Goal: Task Accomplishment & Management: Use online tool/utility

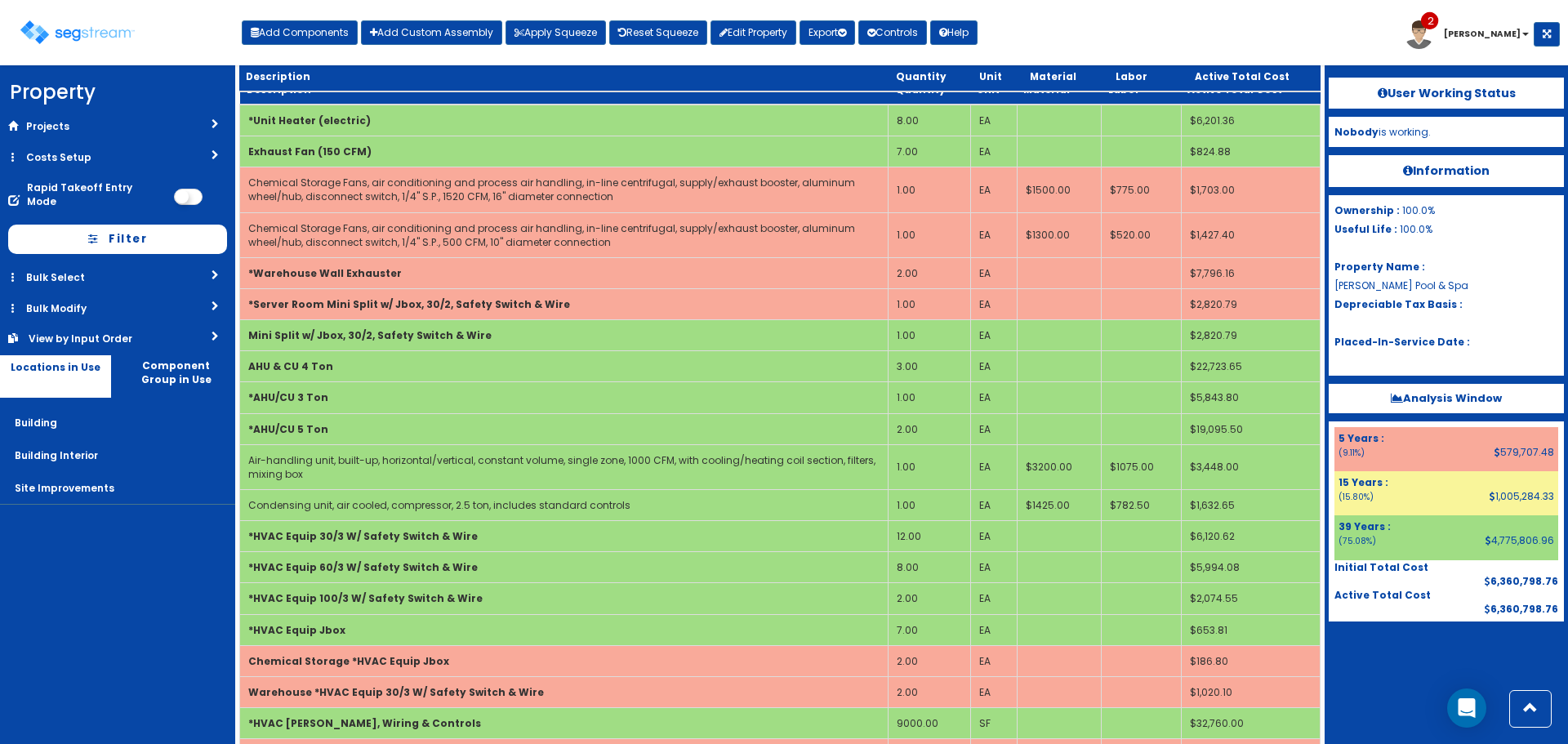
scroll to position [4683, 0]
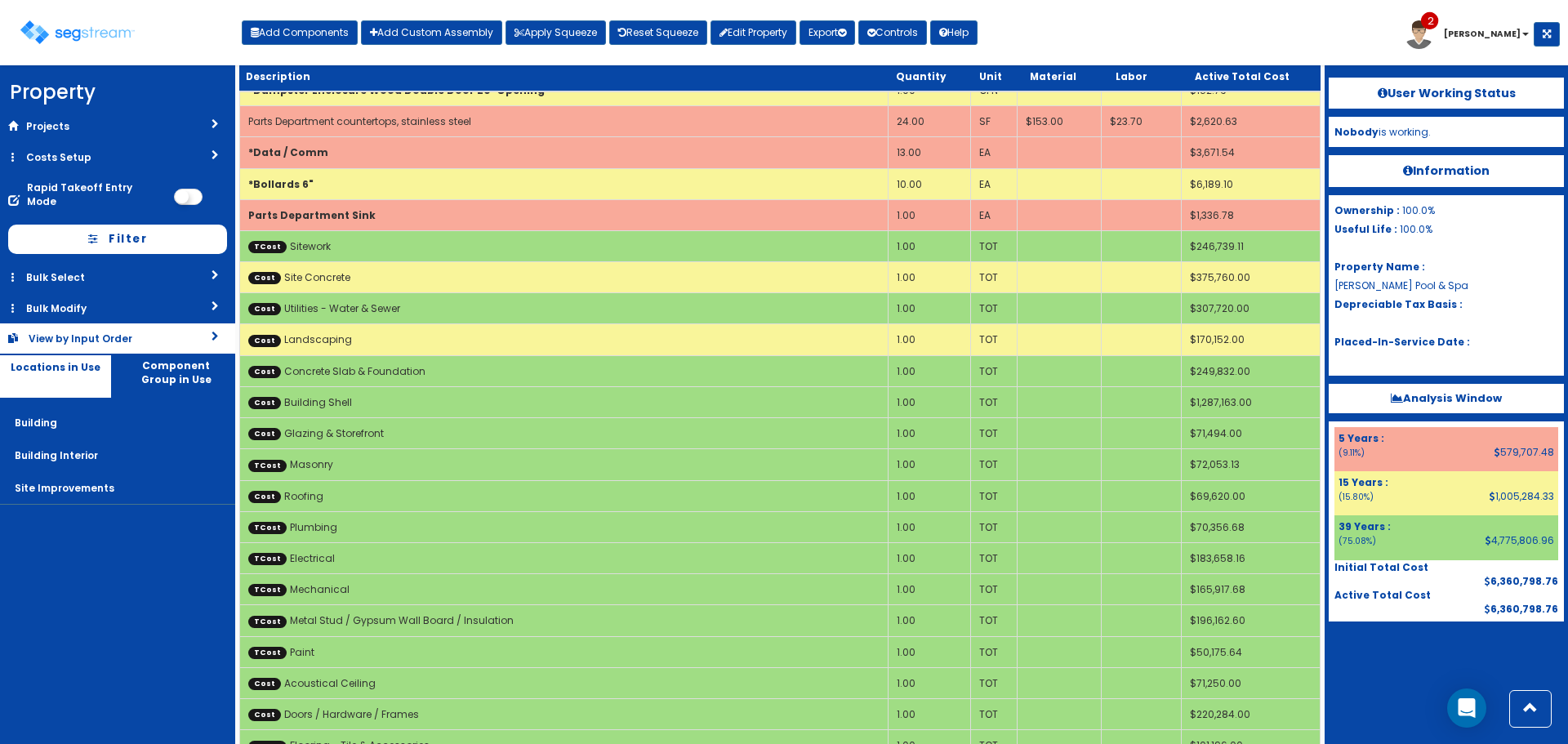
click at [158, 332] on div "View by Input Order" at bounding box center [94, 338] width 132 height 14
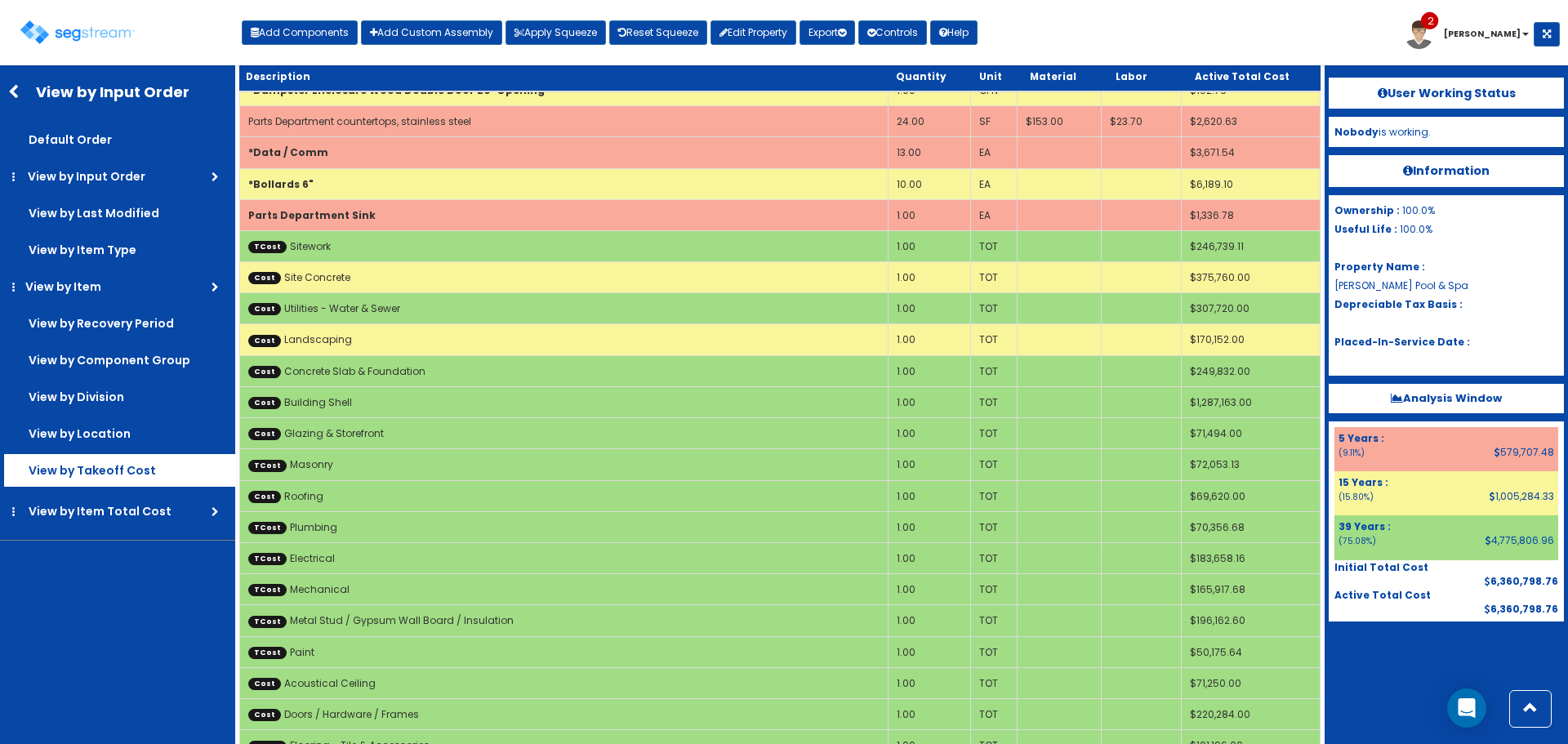
click at [139, 481] on label "View by Takeoff Cost" at bounding box center [119, 470] width 231 height 33
click at [0, 0] on input "View by Takeoff Cost" at bounding box center [0, 0] width 0 height 0
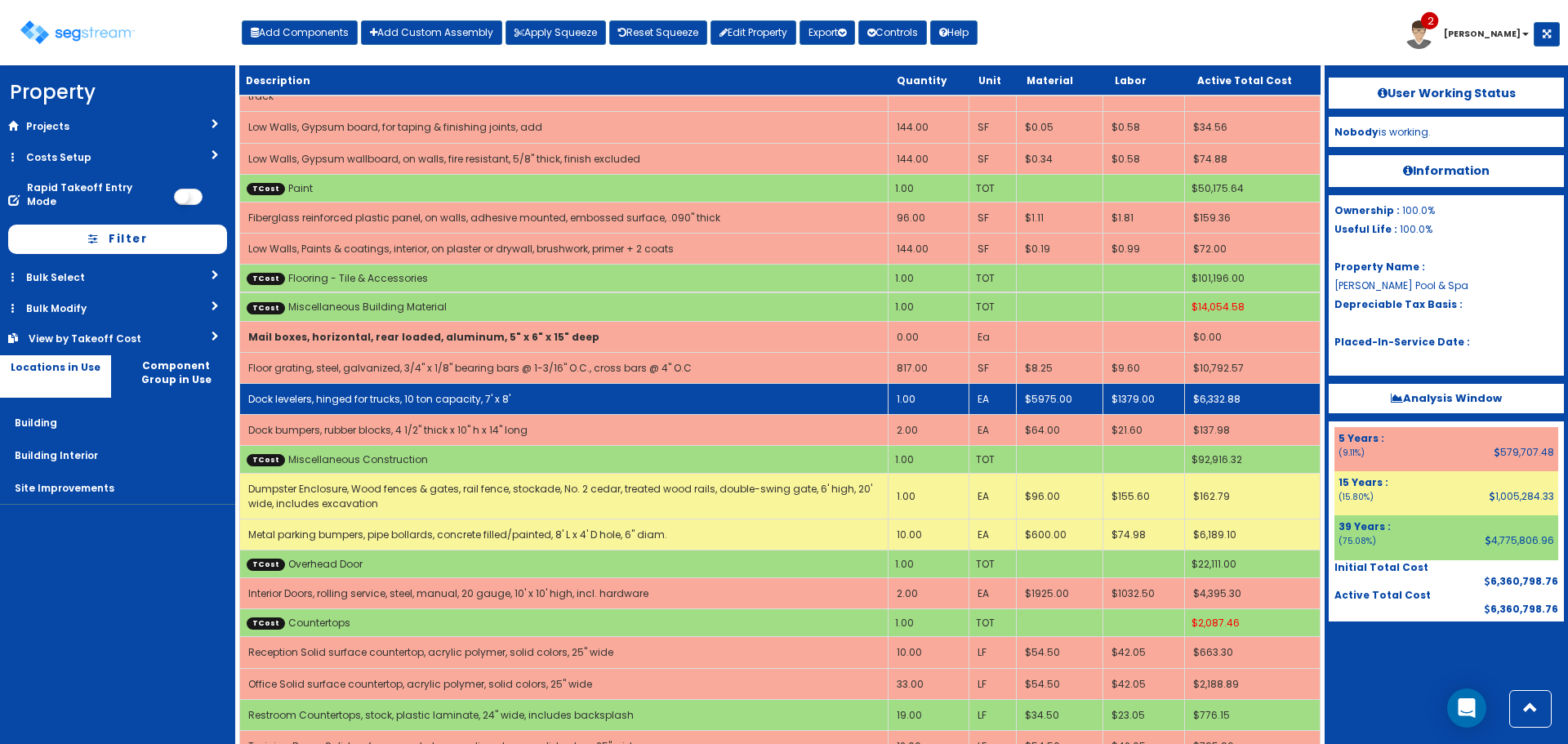
scroll to position [15631, 0]
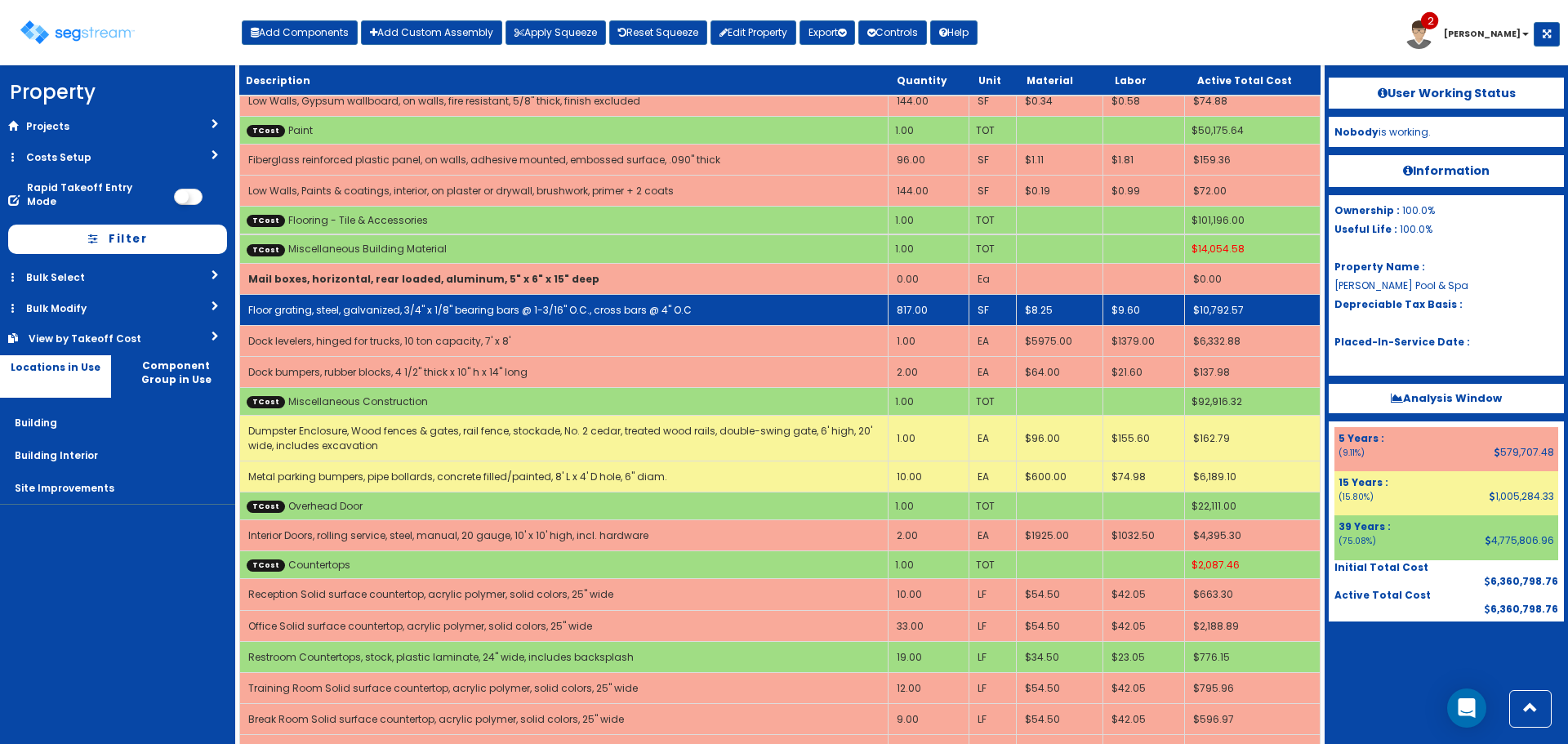
click at [474, 303] on link "Floor grating, steel, galvanized, 3/4" x 1/8" bearing bars @ 1-3/16" O.C., cros…" at bounding box center [470, 310] width 443 height 14
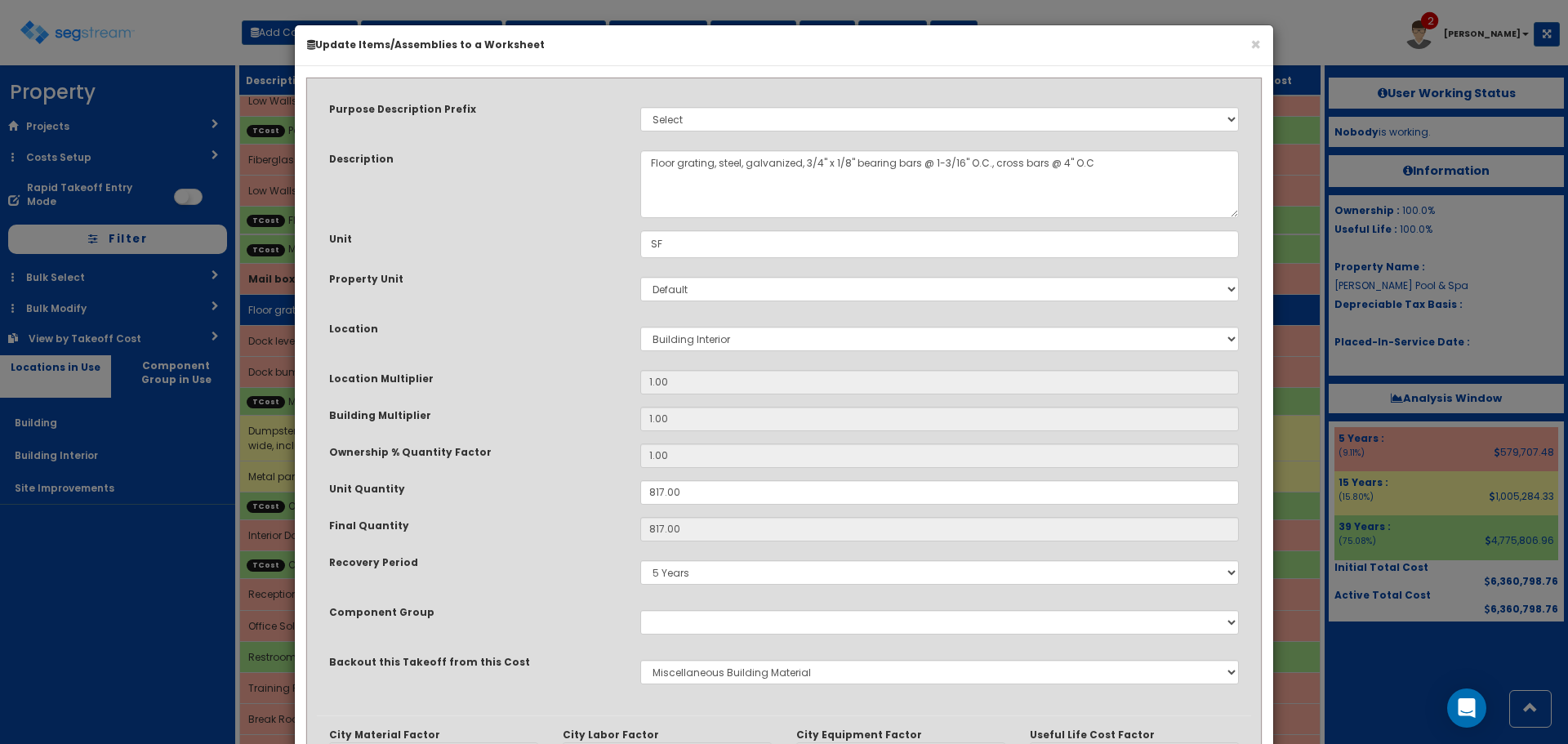
scroll to position [0, 0]
click at [474, 240] on div "Unit" at bounding box center [472, 240] width 311 height 21
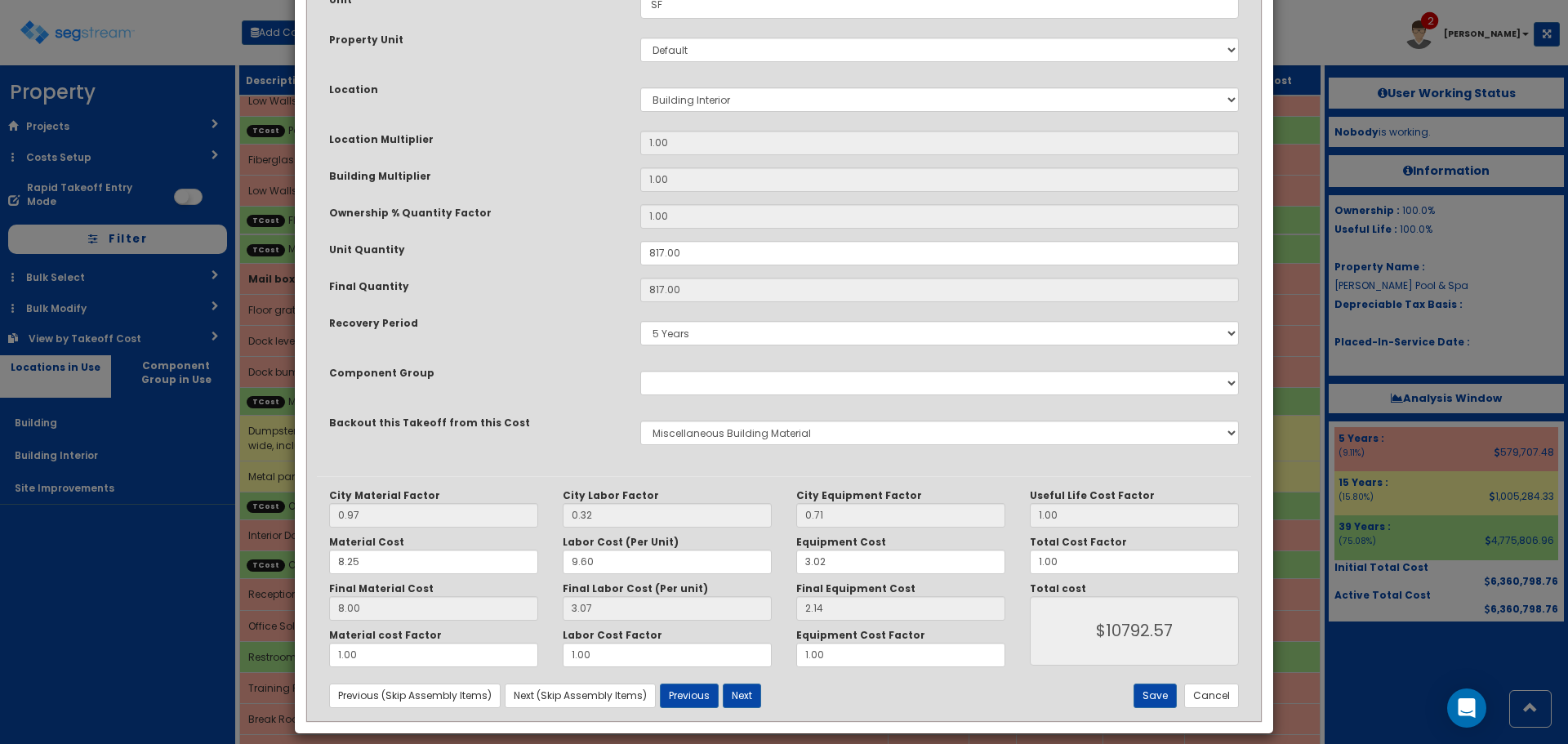
scroll to position [245, 0]
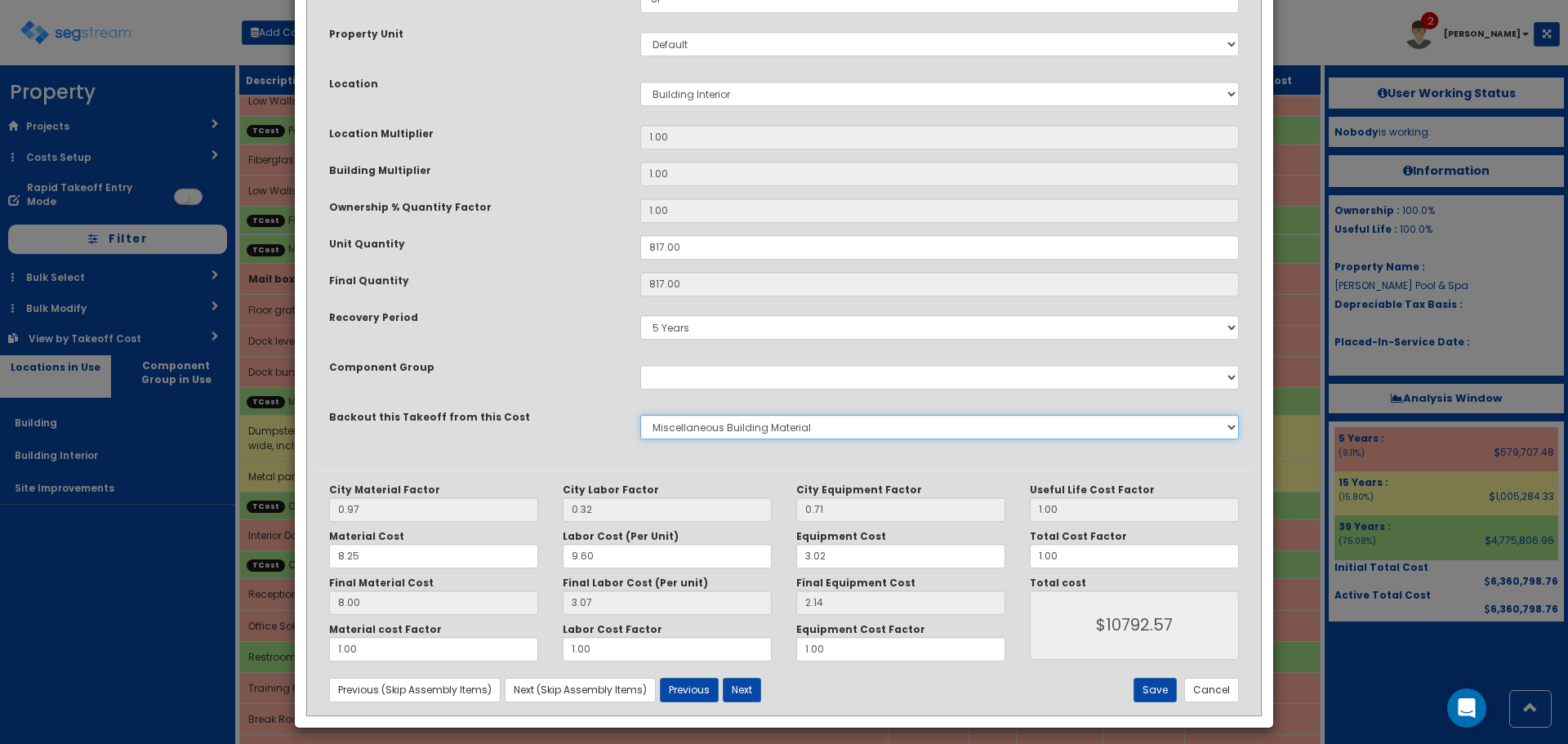
click at [705, 416] on select "None Sitework Masonry Plumbing Electrical Mechanical Metal Stud / Gypsum Wall B…" at bounding box center [939, 427] width 598 height 24
select select "5274322"
click at [641, 415] on select "None Sitework Masonry Plumbing Electrical Mechanical Metal Stud / Gypsum Wall B…" at bounding box center [939, 427] width 598 height 24
click at [591, 425] on div "Backout this Takeoff from this Cost" at bounding box center [472, 419] width 311 height 21
click at [1156, 692] on button "Save" at bounding box center [1155, 690] width 43 height 24
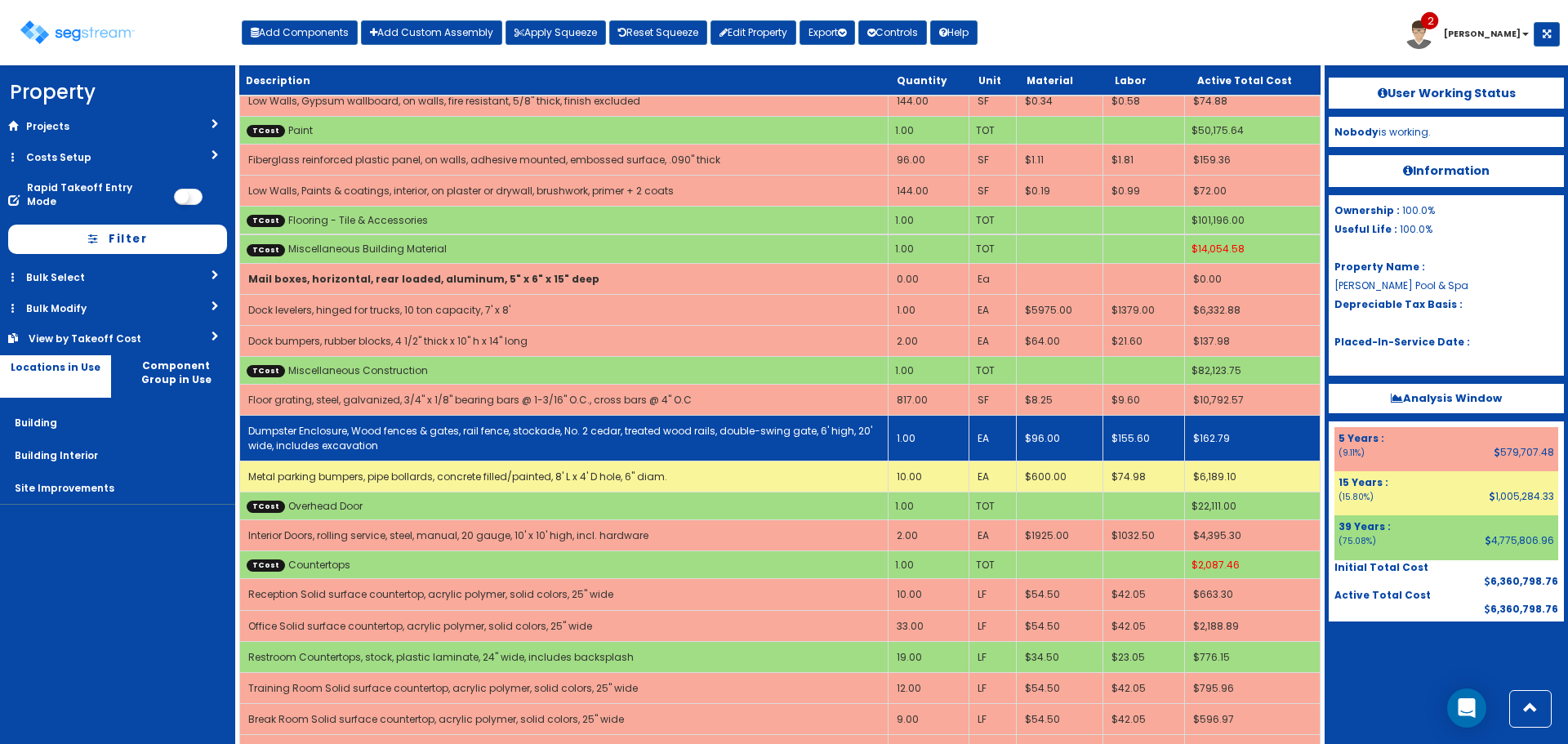
click at [595, 416] on td "Dumpster Enclosure, Wood fences & gates, rail fence, stockade, No. 2 cedar, tre…" at bounding box center [565, 439] width 648 height 45
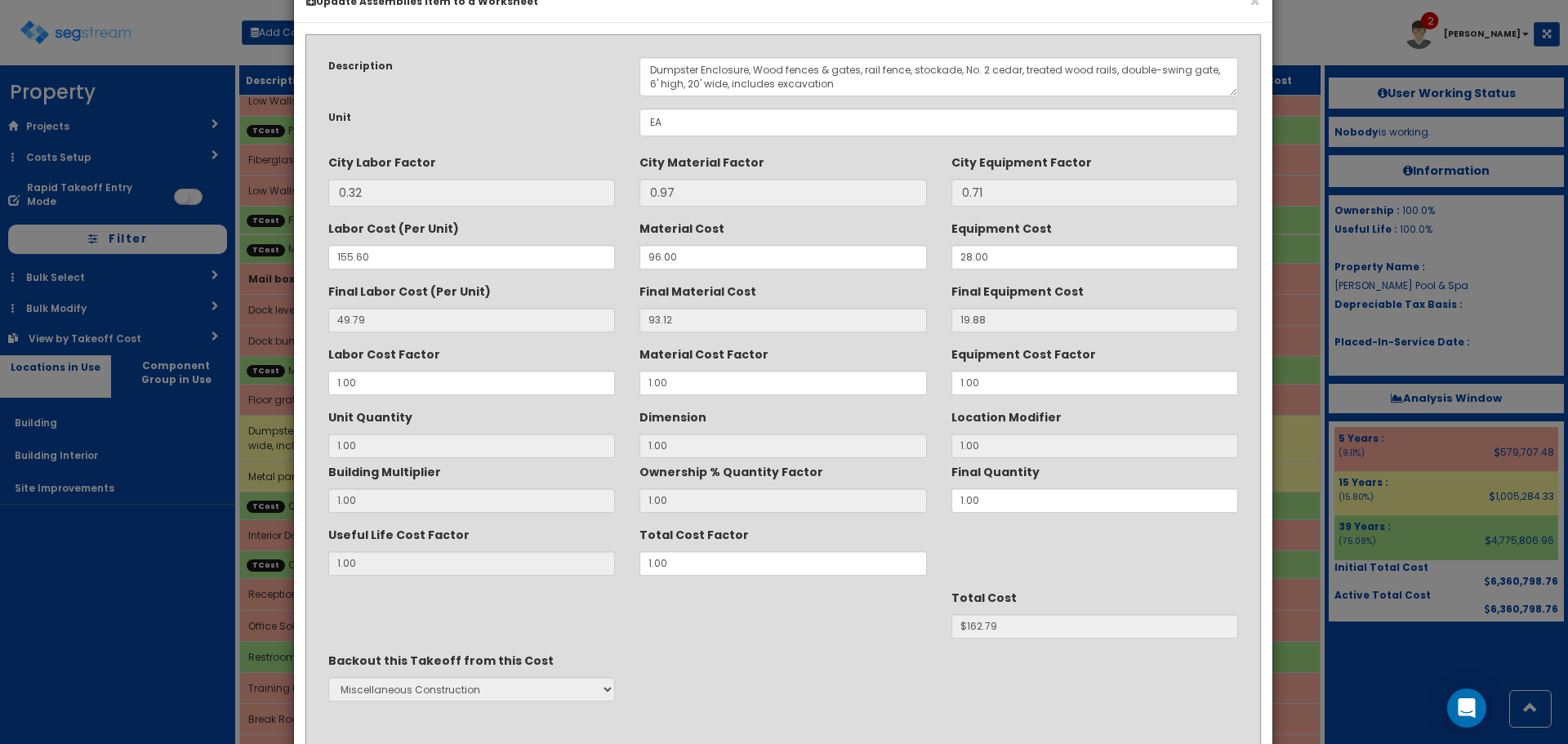
scroll to position [145, 0]
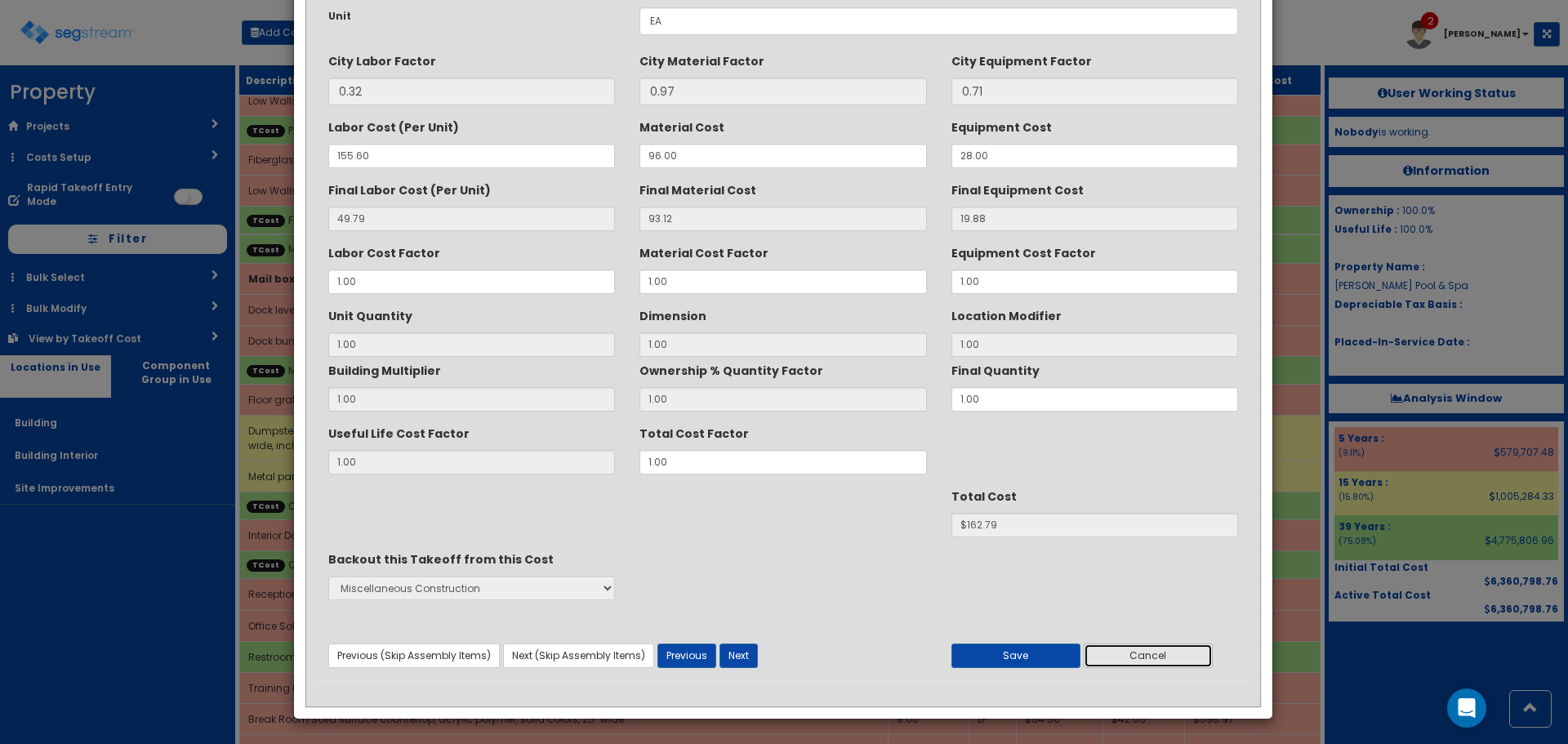
click at [1132, 645] on button "Cancel" at bounding box center [1148, 656] width 129 height 24
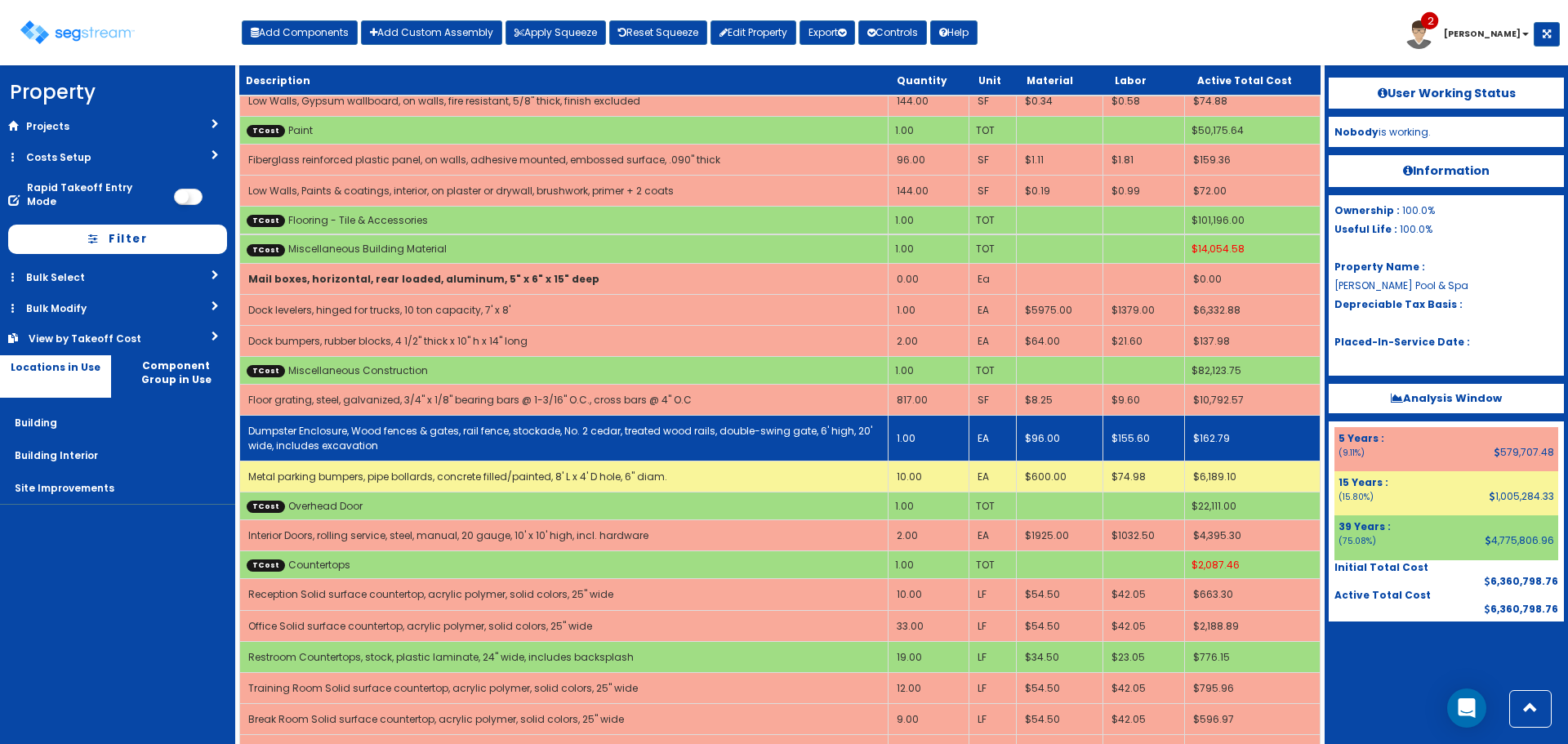
click at [466, 416] on td "Dumpster Enclosure, Wood fences & gates, rail fence, stockade, No. 2 cedar, tre…" at bounding box center [565, 439] width 648 height 45
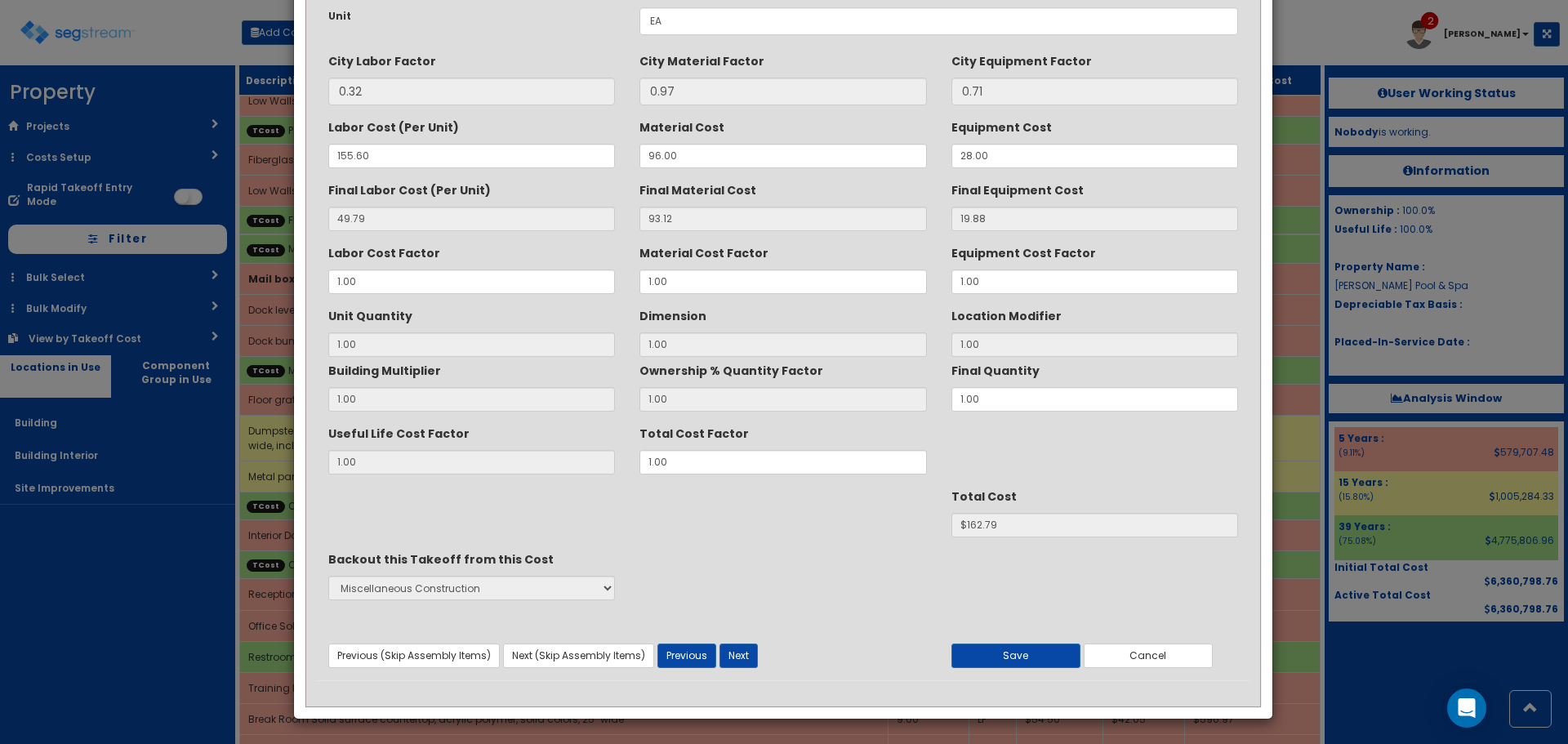
click at [567, 604] on div "Backout this Takeoff from this Cost None Sitework Masonry Plumbing Electrical M…" at bounding box center [471, 576] width 311 height 61
click at [1116, 648] on button "Cancel" at bounding box center [1148, 656] width 129 height 24
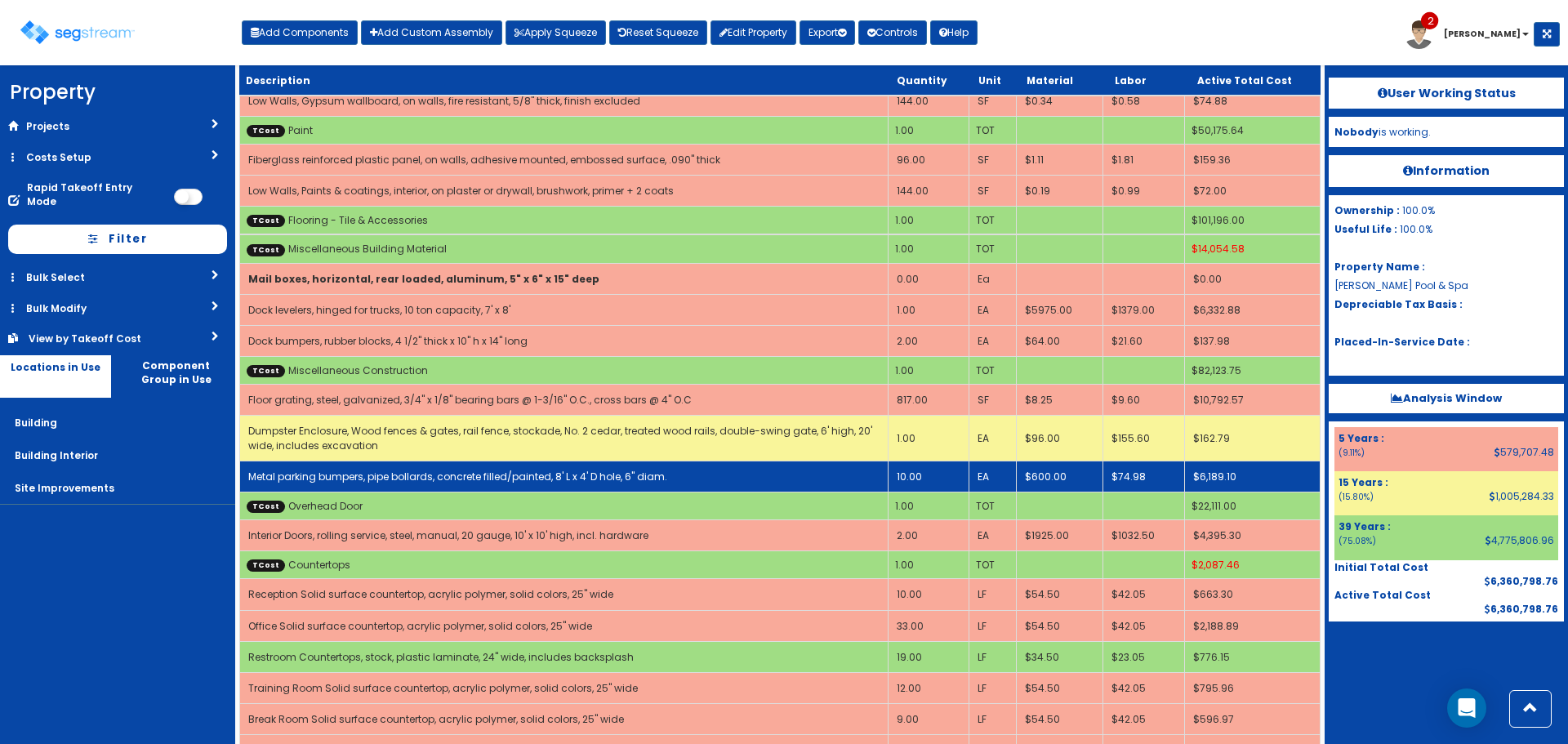
click at [517, 470] on link "Metal parking bumpers, pipe bollards, concrete filled/painted, 8' L x 4' D hole…" at bounding box center [458, 476] width 419 height 14
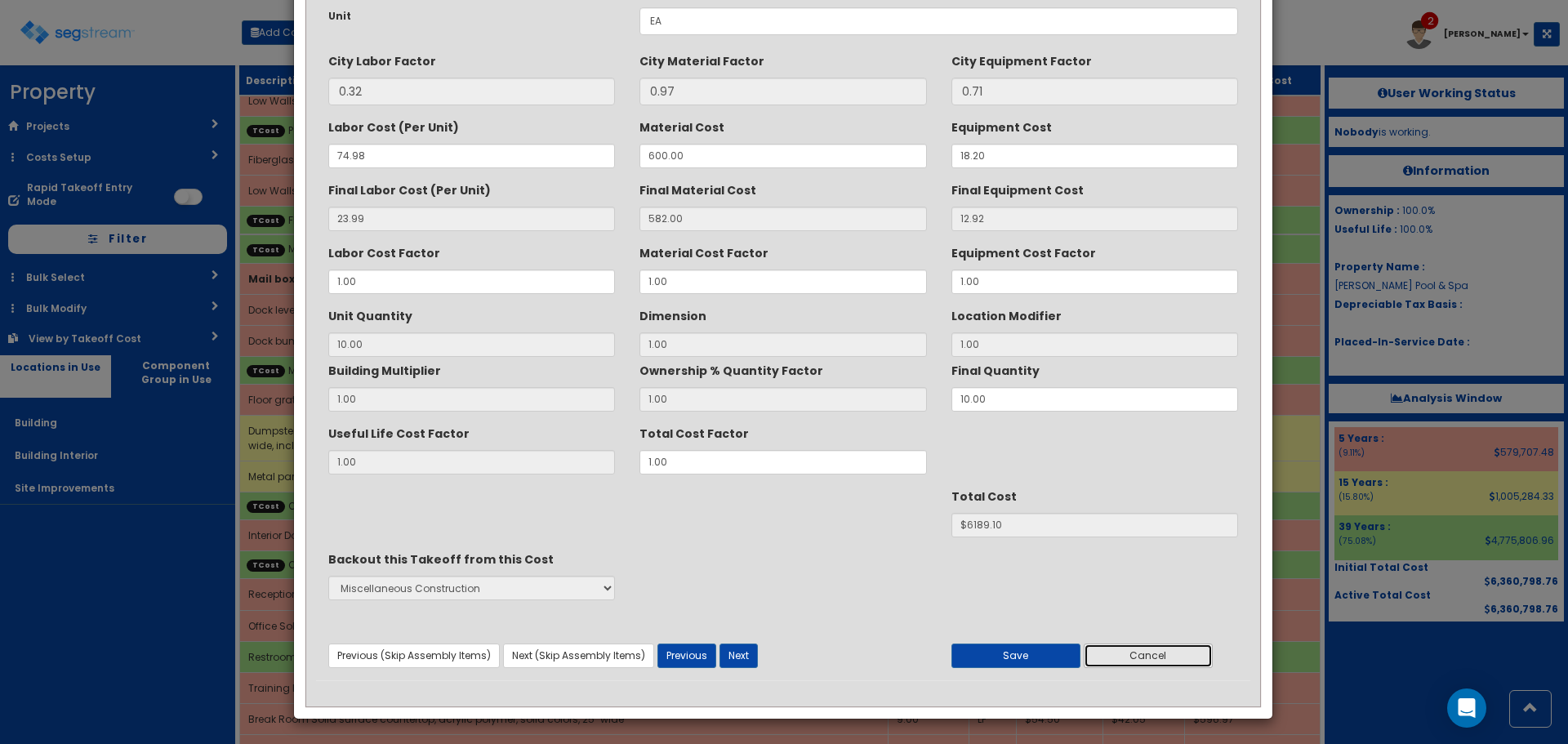
click at [1135, 654] on button "Cancel" at bounding box center [1148, 656] width 129 height 24
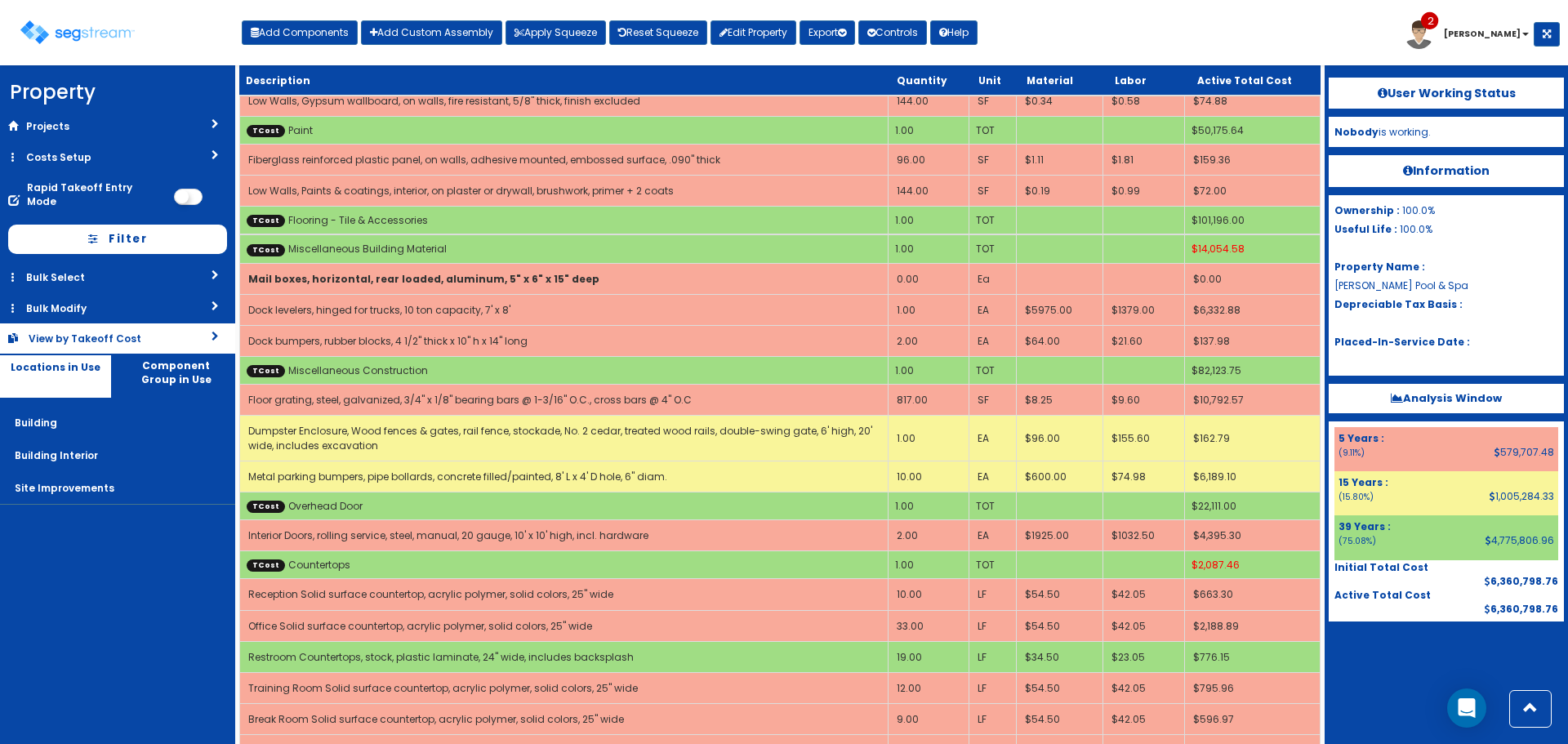
click at [132, 332] on div "View by Takeoff Cost" at bounding box center [94, 338] width 132 height 14
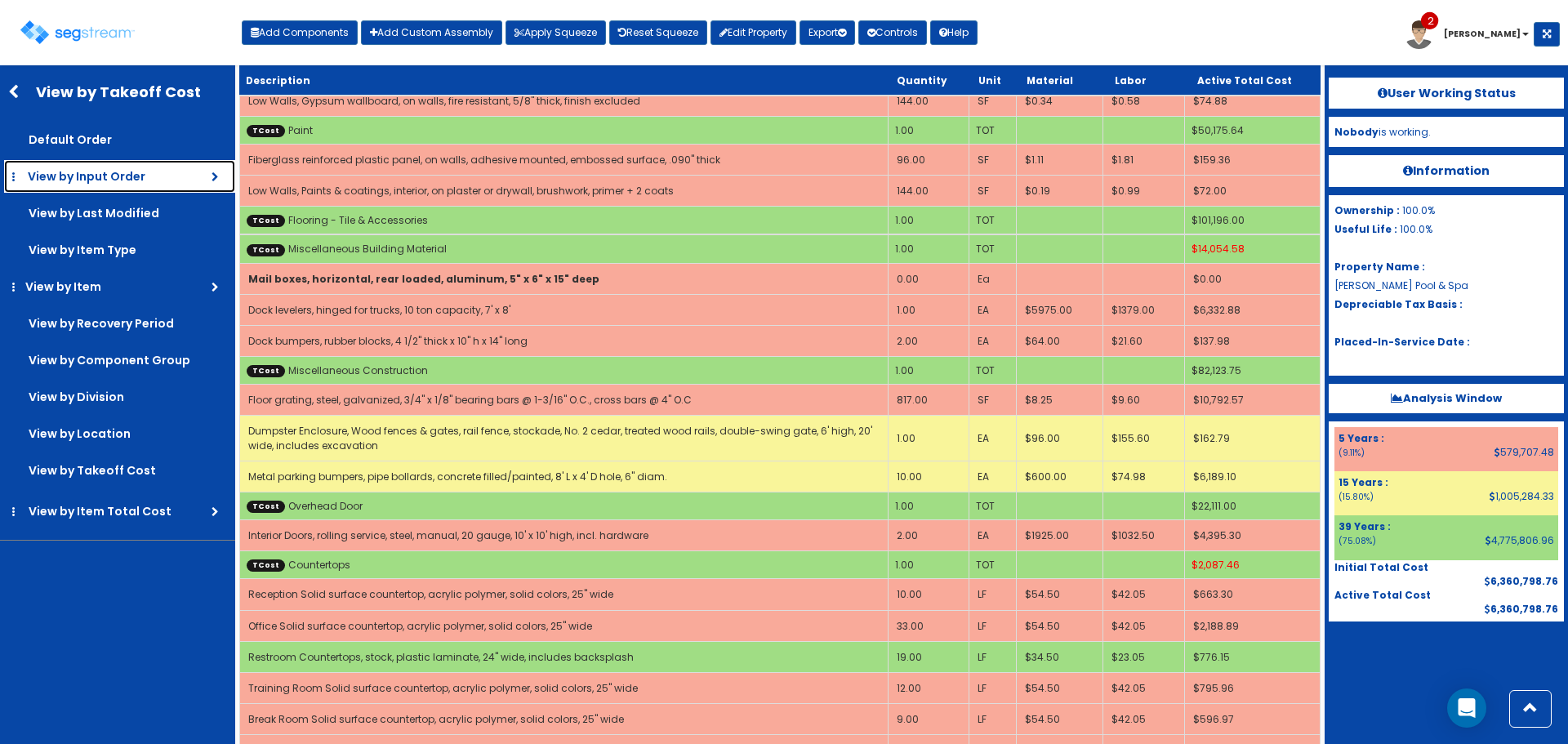
click at [148, 183] on link "View by Input Order" at bounding box center [119, 176] width 231 height 33
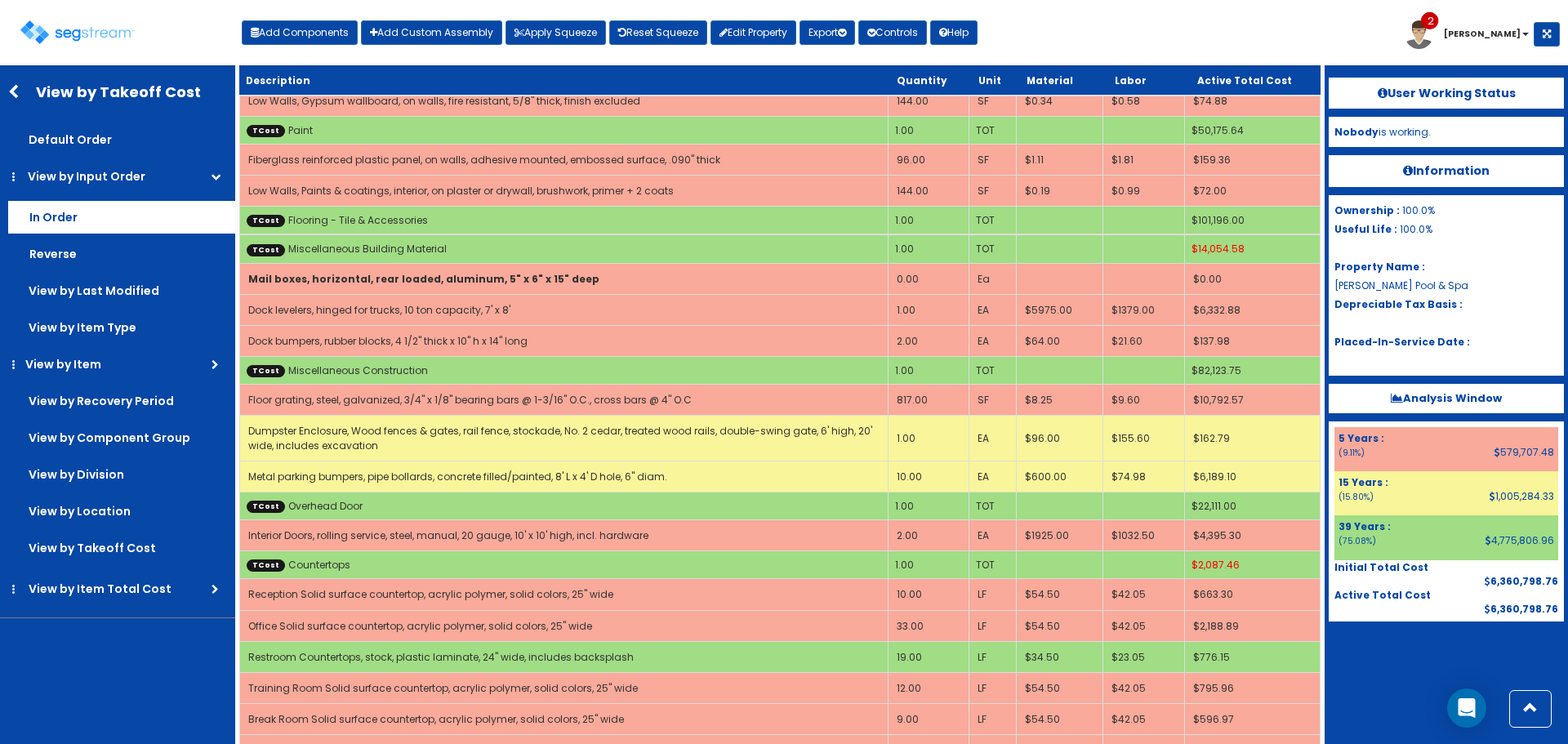
click at [62, 213] on label "In Order" at bounding box center [122, 217] width 227 height 33
click at [0, 0] on input "In Order" at bounding box center [0, 0] width 0 height 0
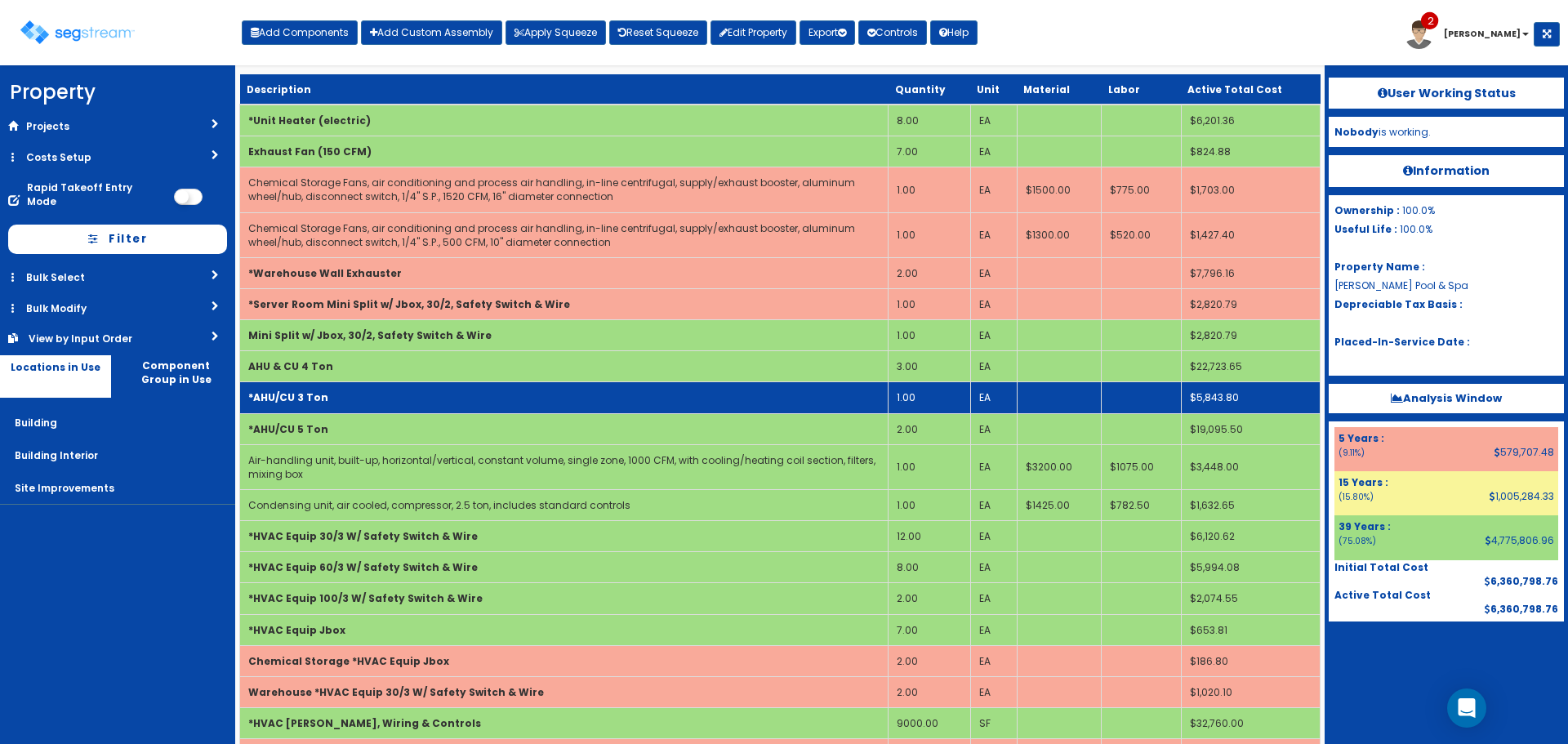
scroll to position [4495, 0]
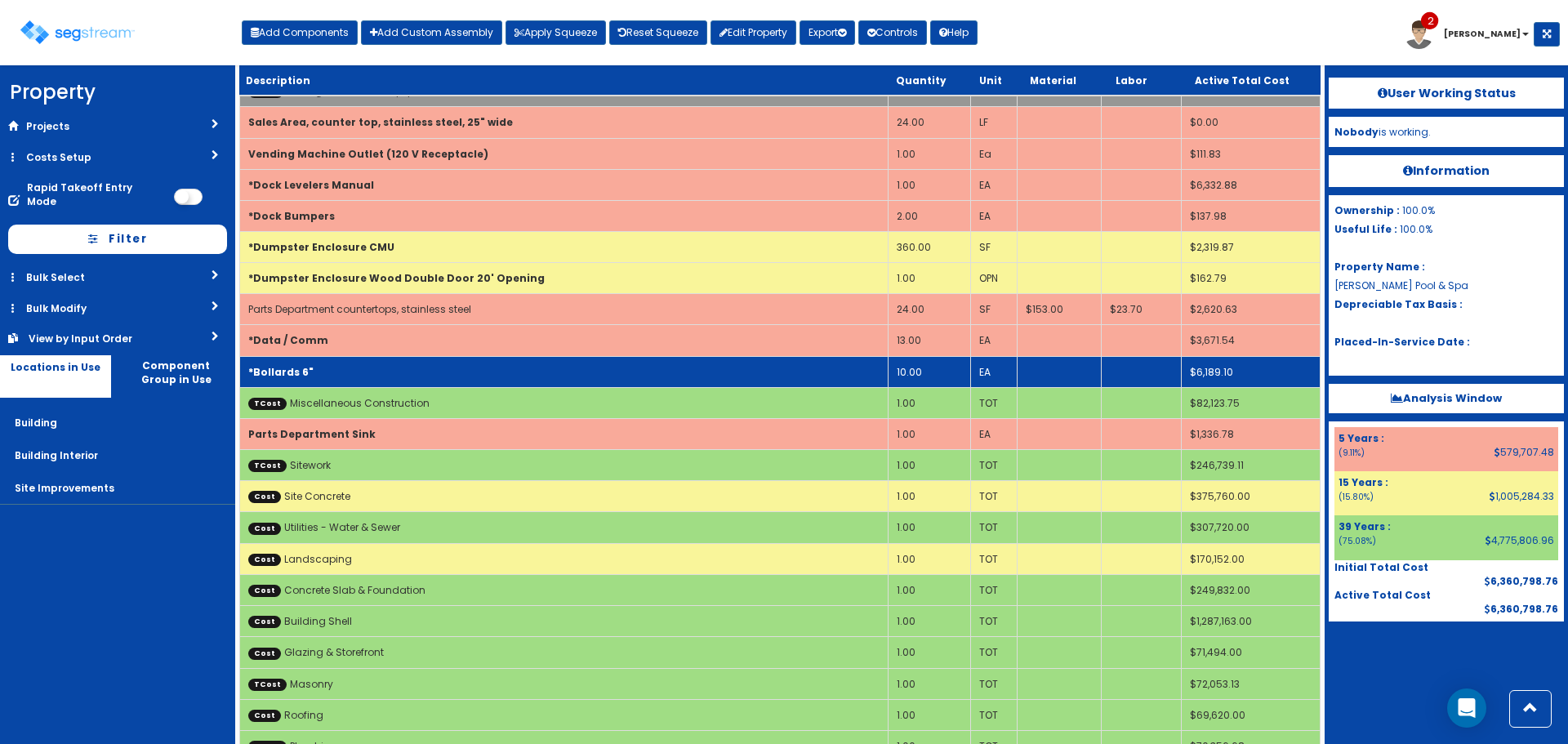
click at [454, 365] on td "*Bollards 6"" at bounding box center [565, 371] width 648 height 31
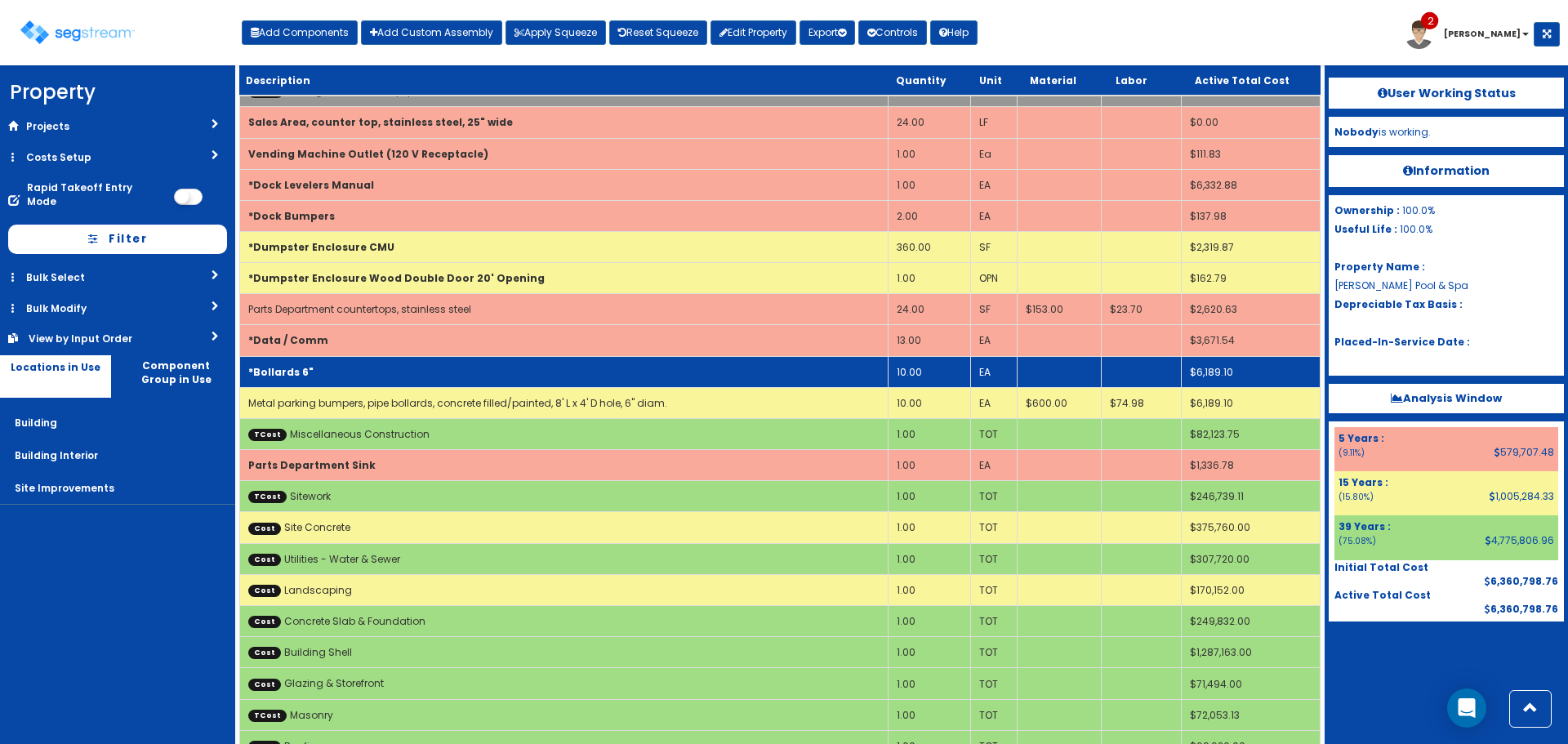
click at [454, 365] on td "*Bollards 6"" at bounding box center [565, 371] width 648 height 31
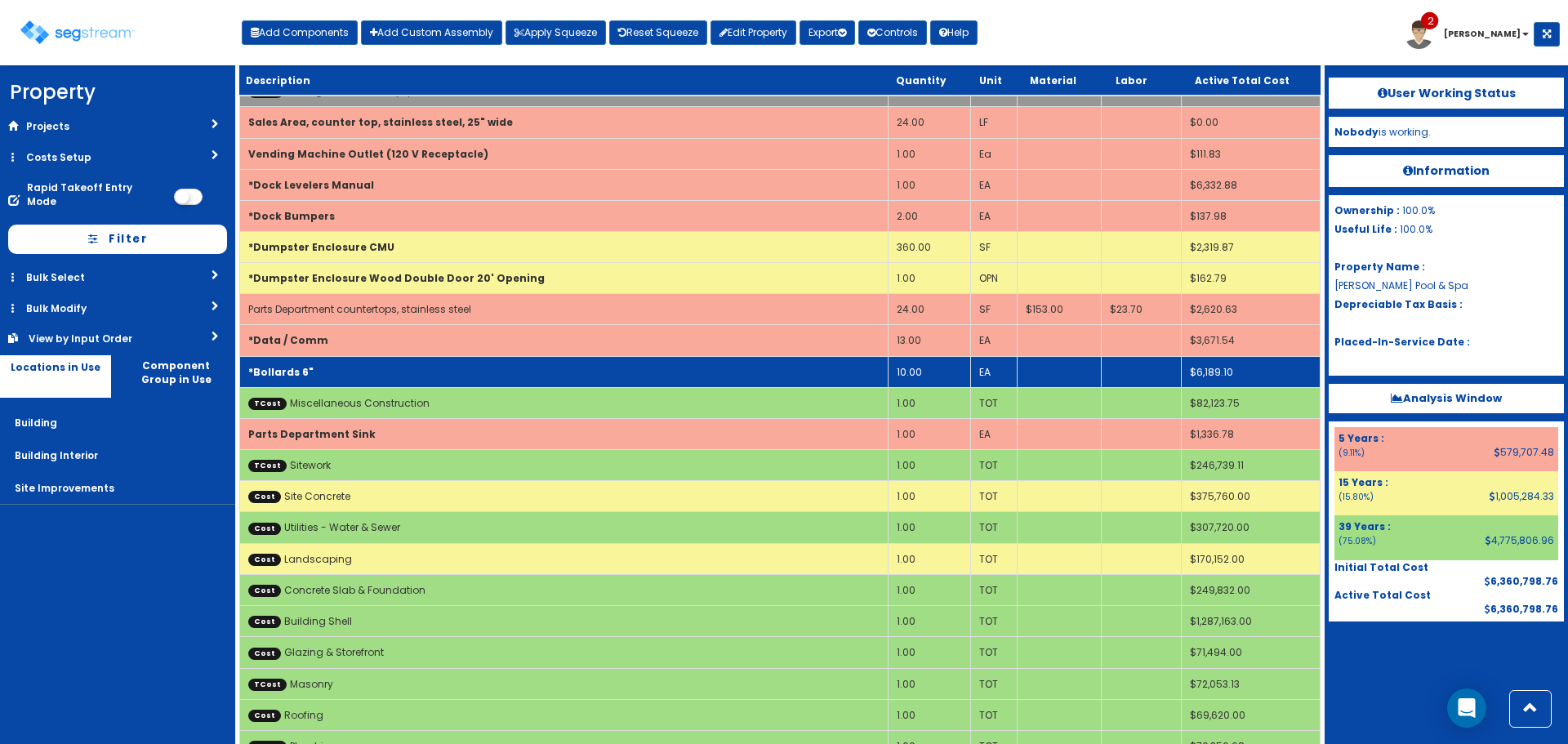
scroll to position [0, 0]
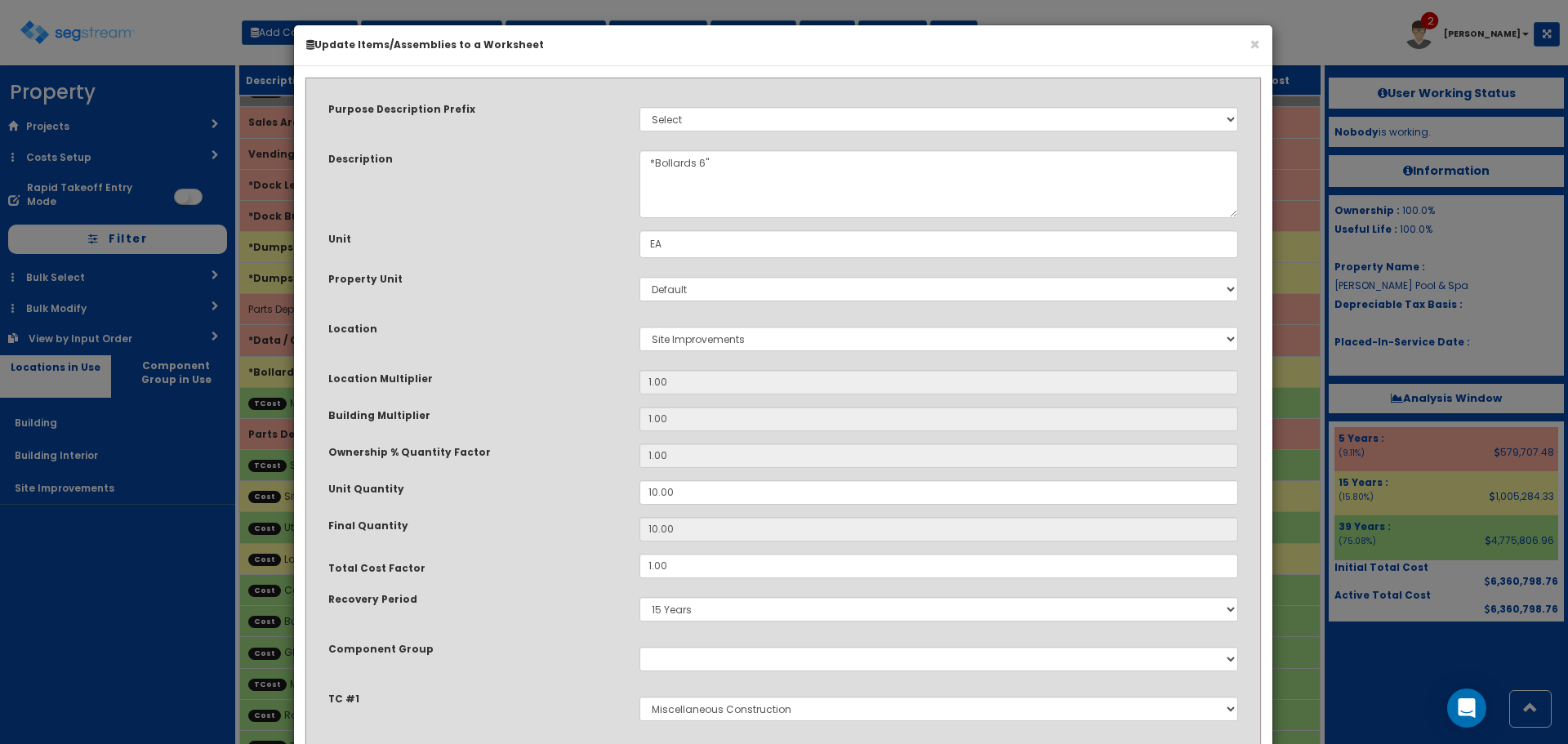
click at [583, 387] on div "Location Multiplier" at bounding box center [471, 380] width 311 height 21
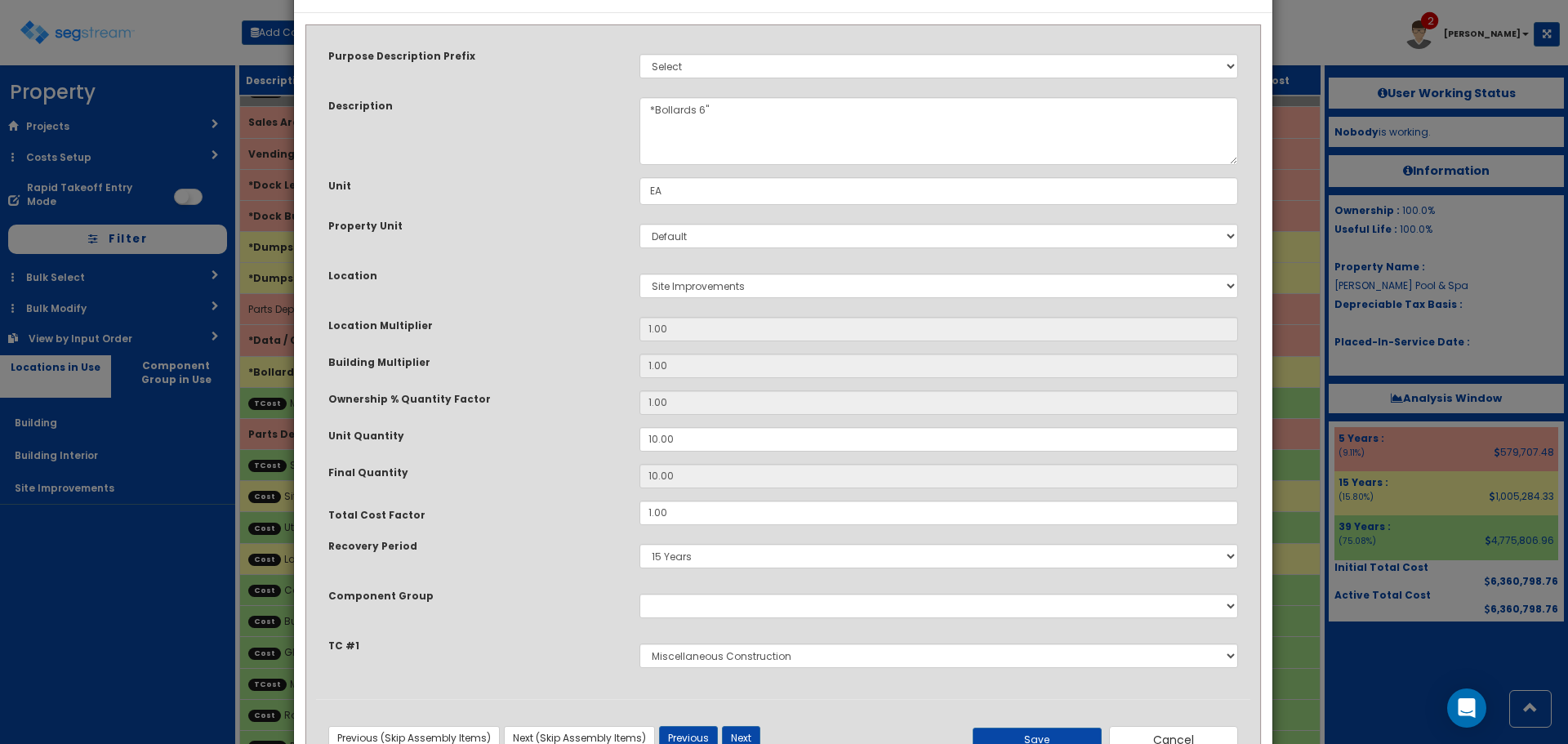
scroll to position [82, 0]
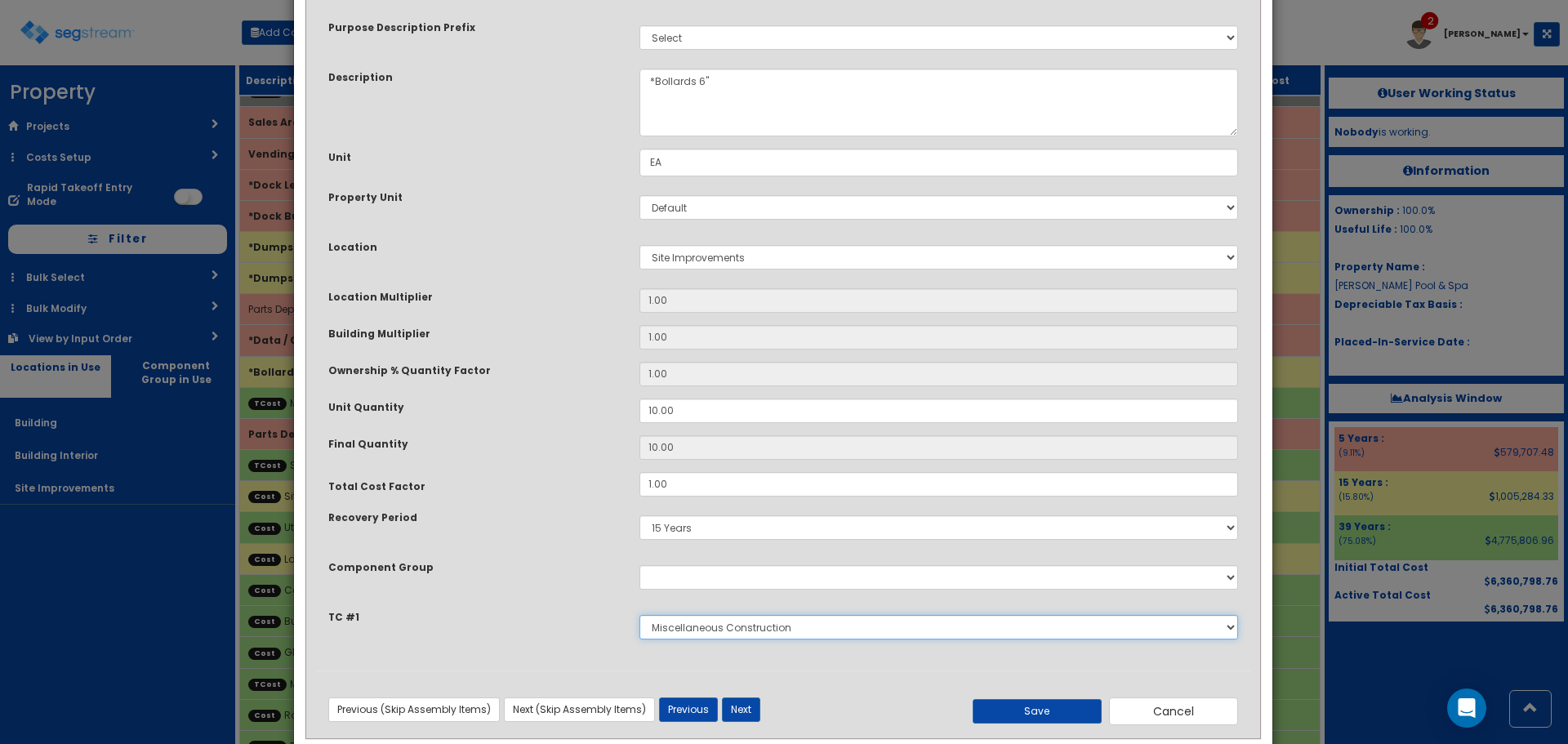
click at [784, 623] on select "Select Sitework Masonry Plumbing Electrical Mechanical Metal Stud / Gypsum Wall…" at bounding box center [939, 628] width 598 height 24
select select "5274269"
click at [640, 615] on select "Select Sitework Masonry Plumbing Electrical Mechanical Metal Stud / Gypsum Wall…" at bounding box center [939, 628] width 598 height 24
click at [1032, 716] on button "Save" at bounding box center [1036, 711] width 129 height 24
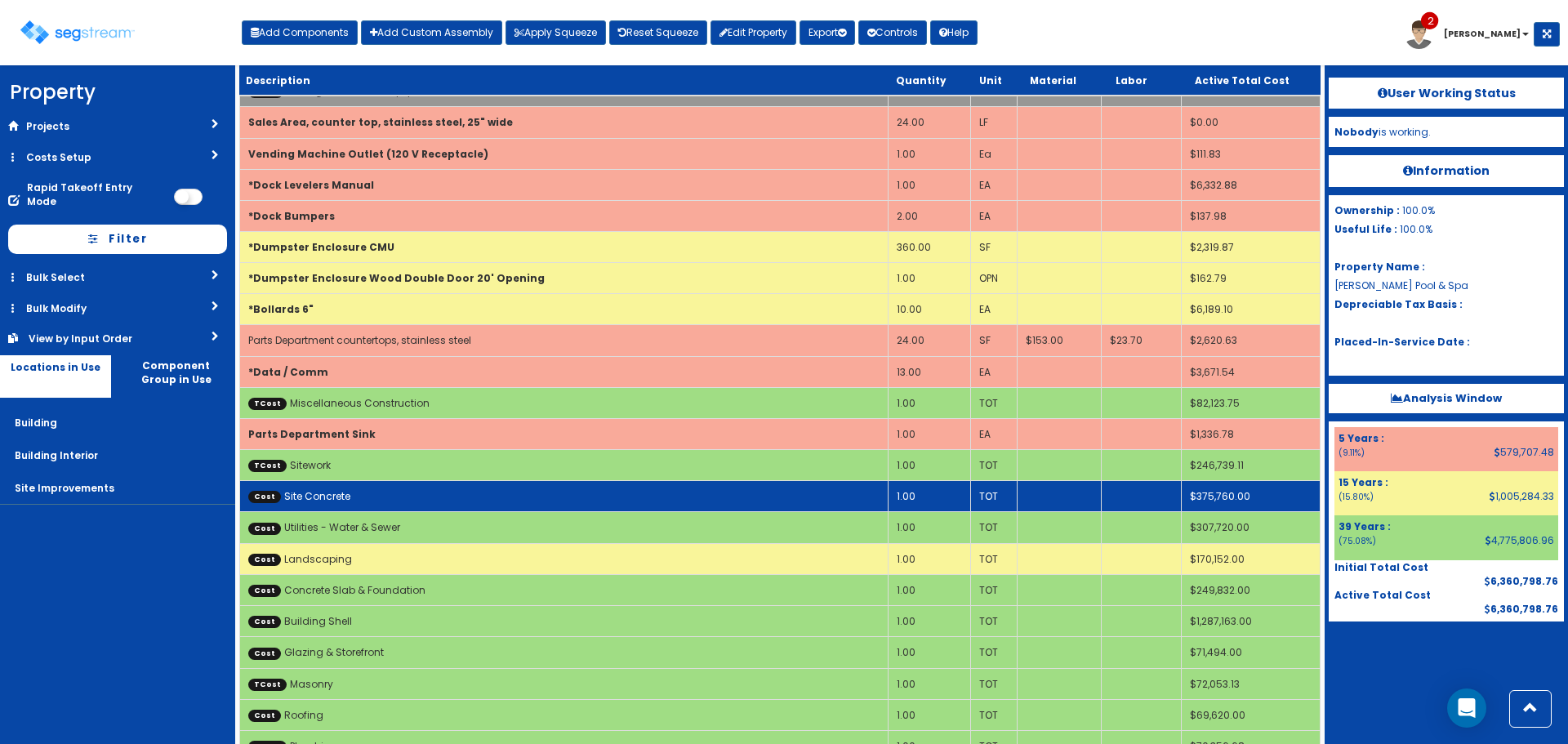
scroll to position [4433, 0]
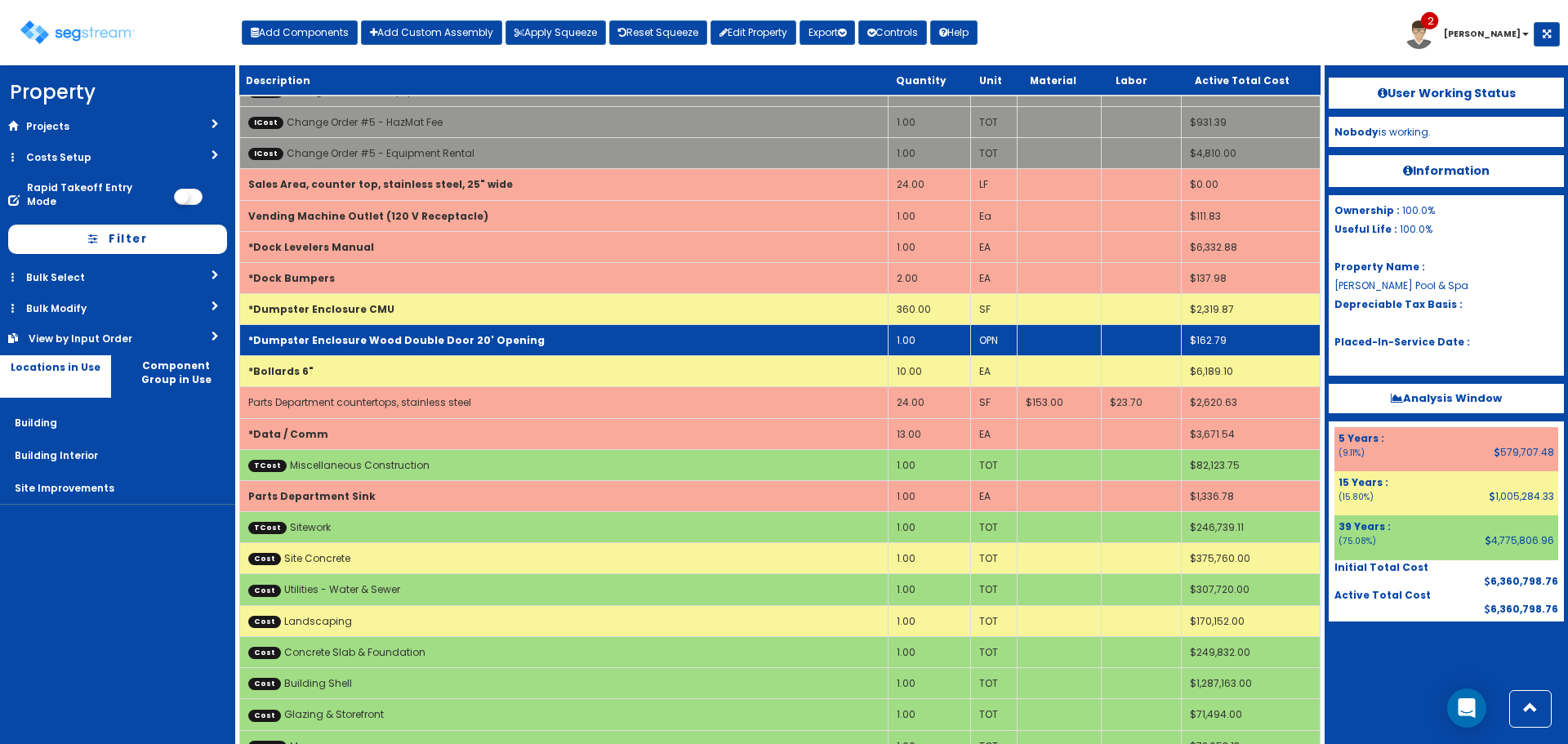
click at [541, 341] on td "*Dumpster Enclosure Wood Double Door 20' Opening" at bounding box center [565, 340] width 648 height 31
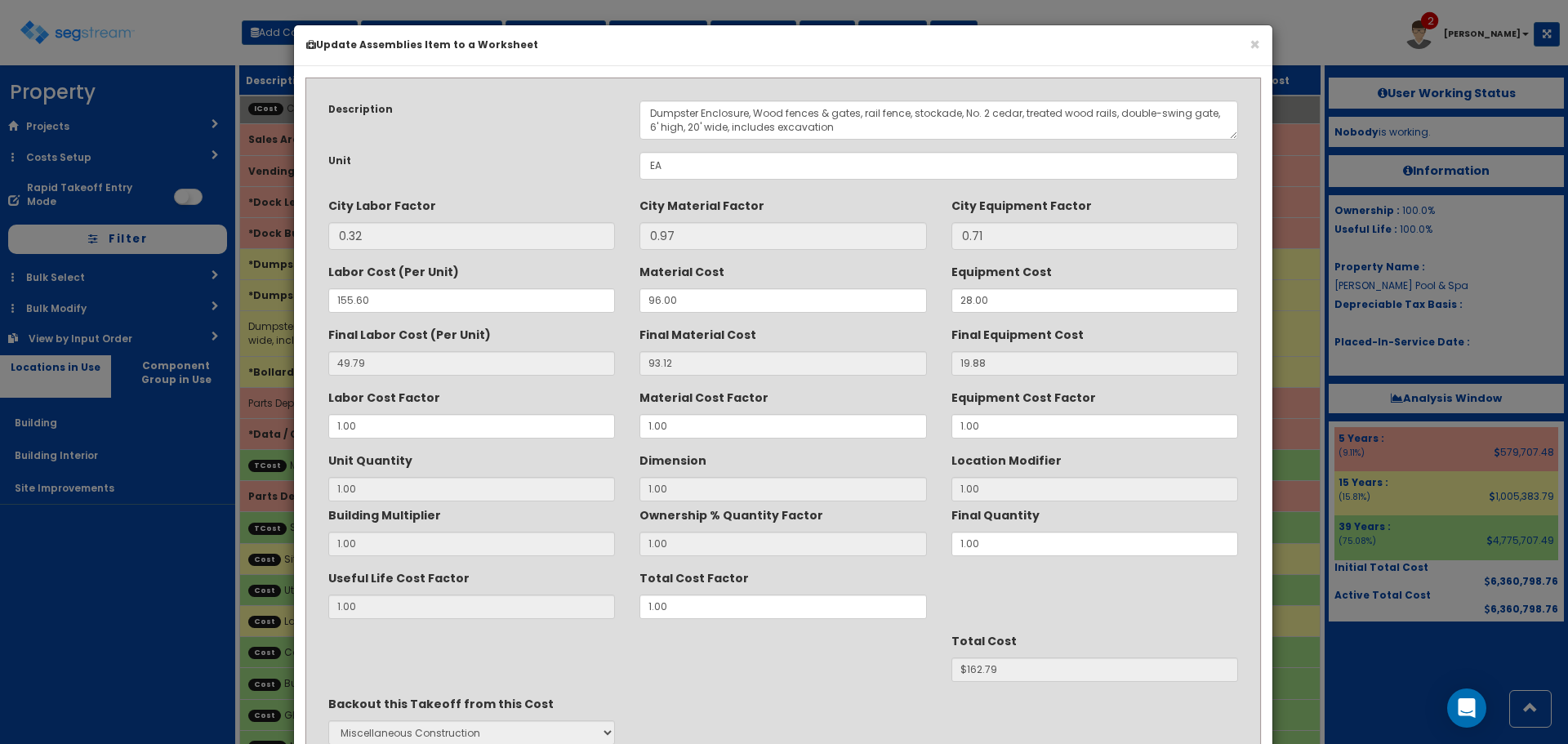
scroll to position [145, 0]
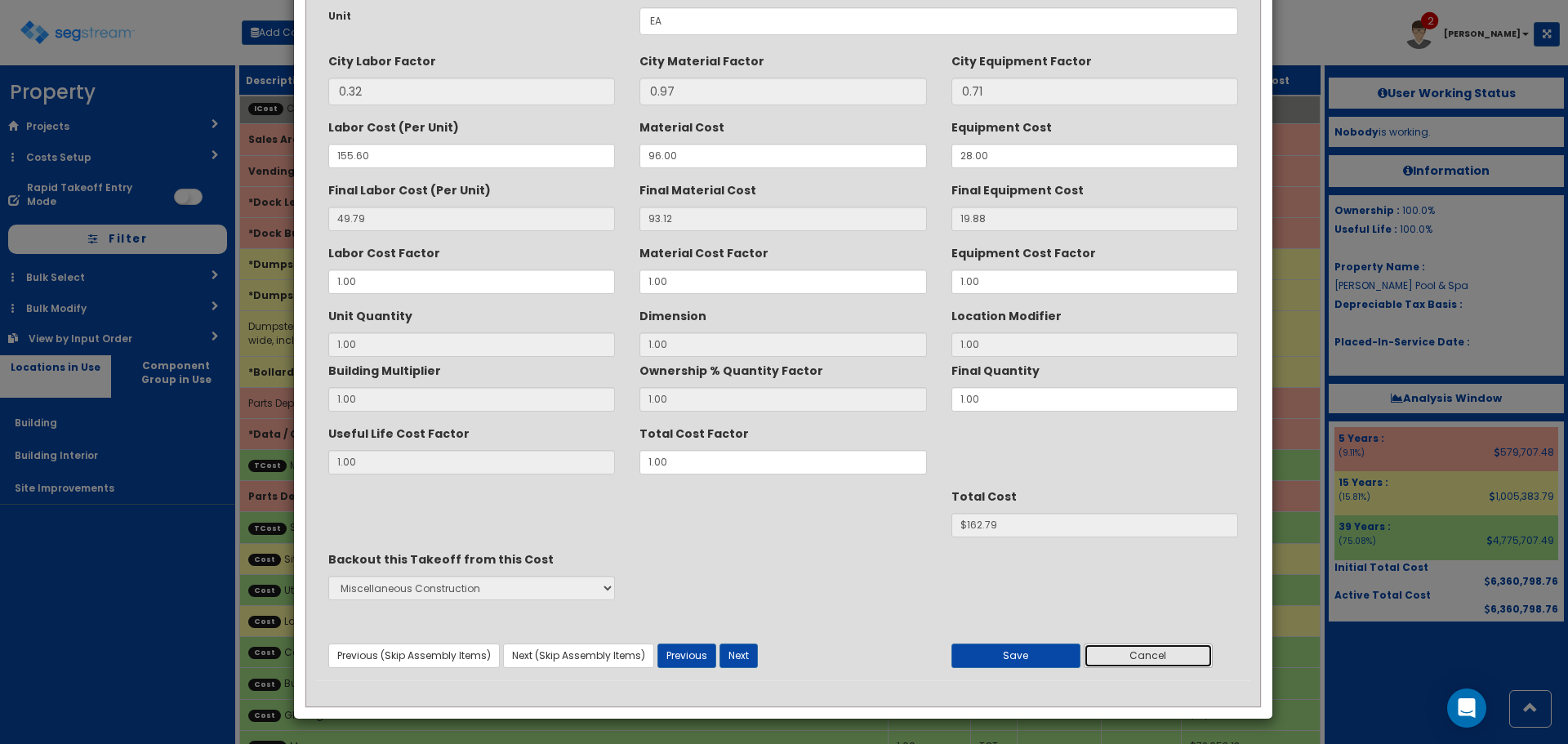
click at [1148, 654] on button "Cancel" at bounding box center [1148, 656] width 129 height 24
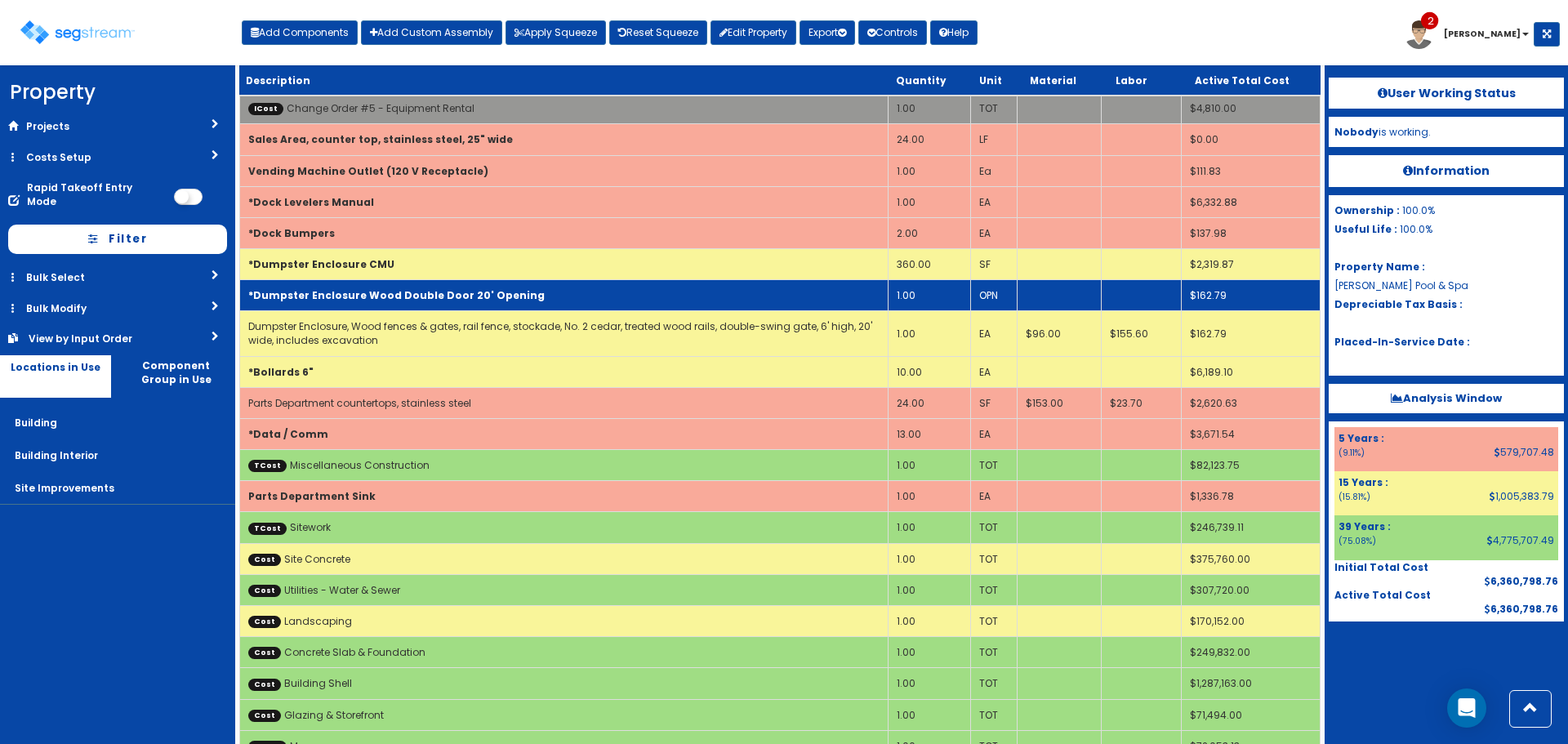
click at [495, 297] on b "*Dumpster Enclosure Wood Double Door 20' Opening" at bounding box center [396, 295] width 297 height 14
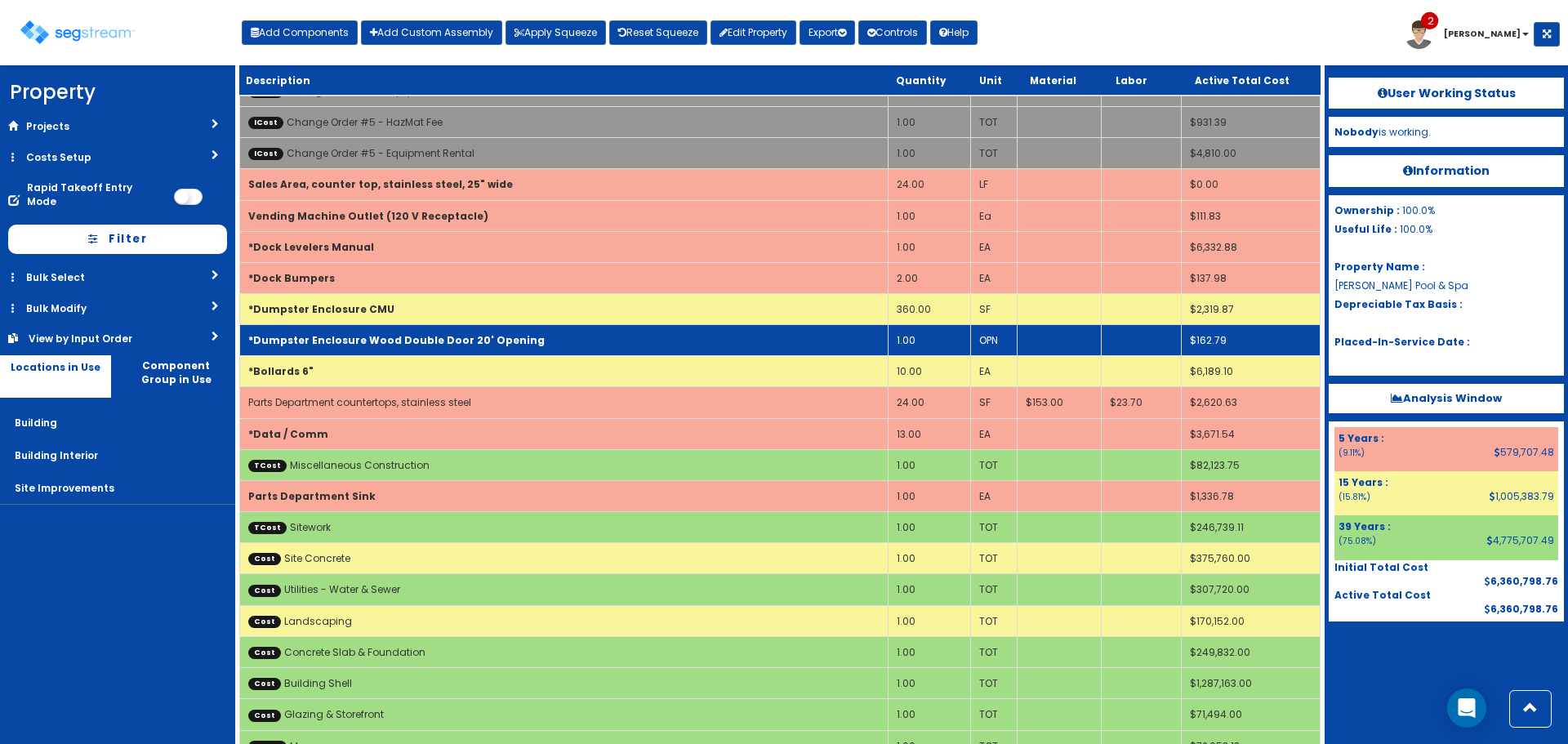
click at [495, 297] on td "*Dumpster Enclosure CMU" at bounding box center [565, 308] width 648 height 31
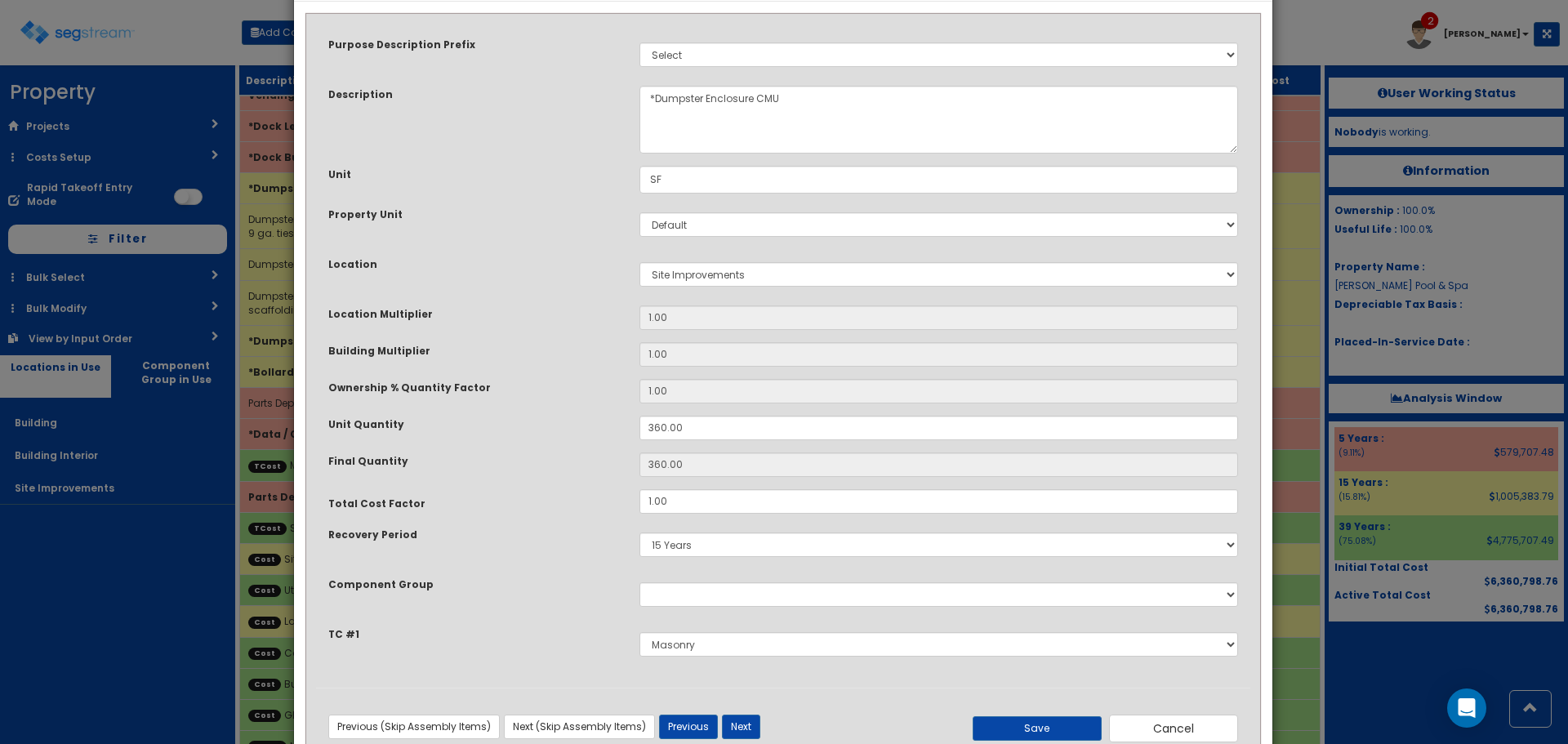
scroll to position [114, 0]
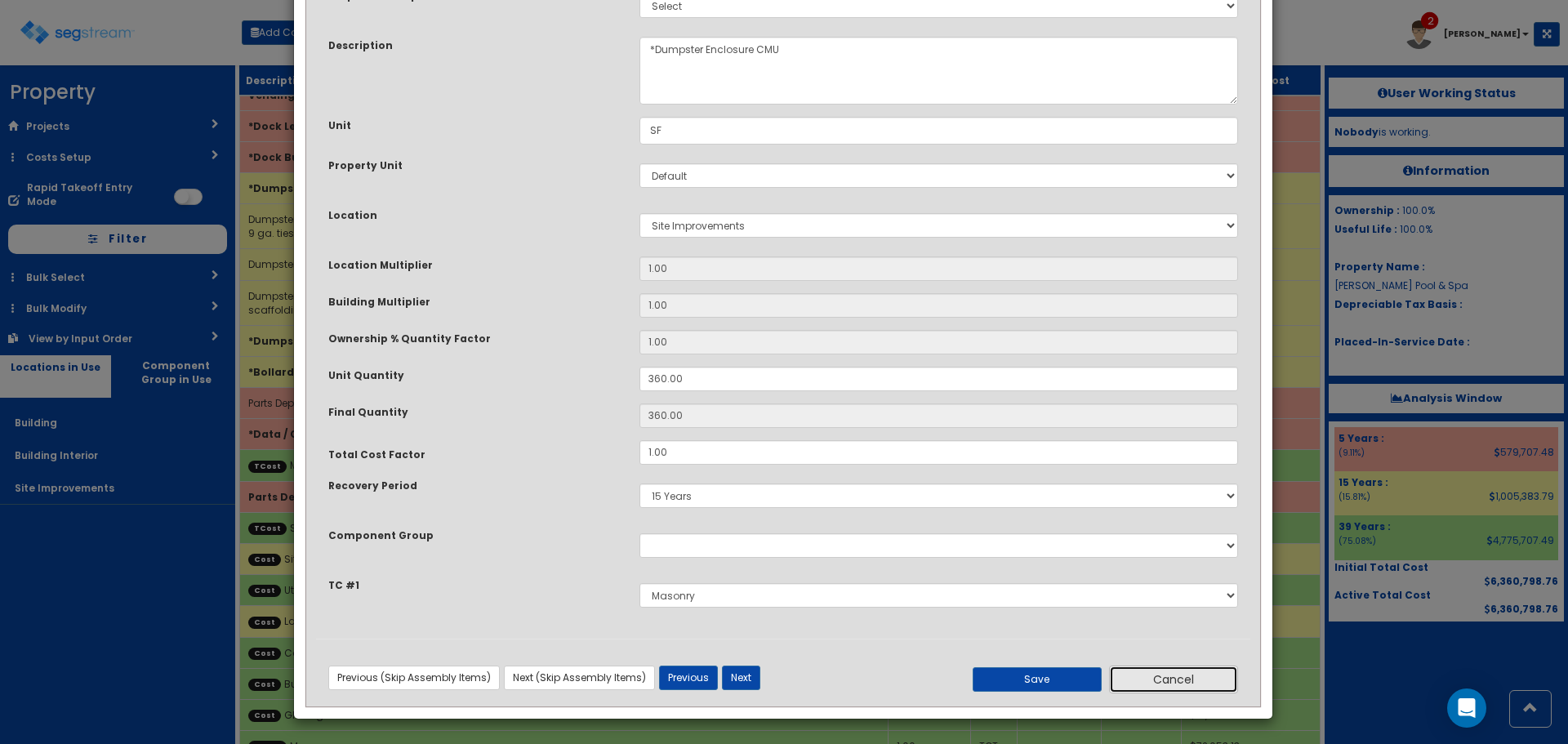
click at [1187, 678] on button "Cancel" at bounding box center [1173, 680] width 129 height 28
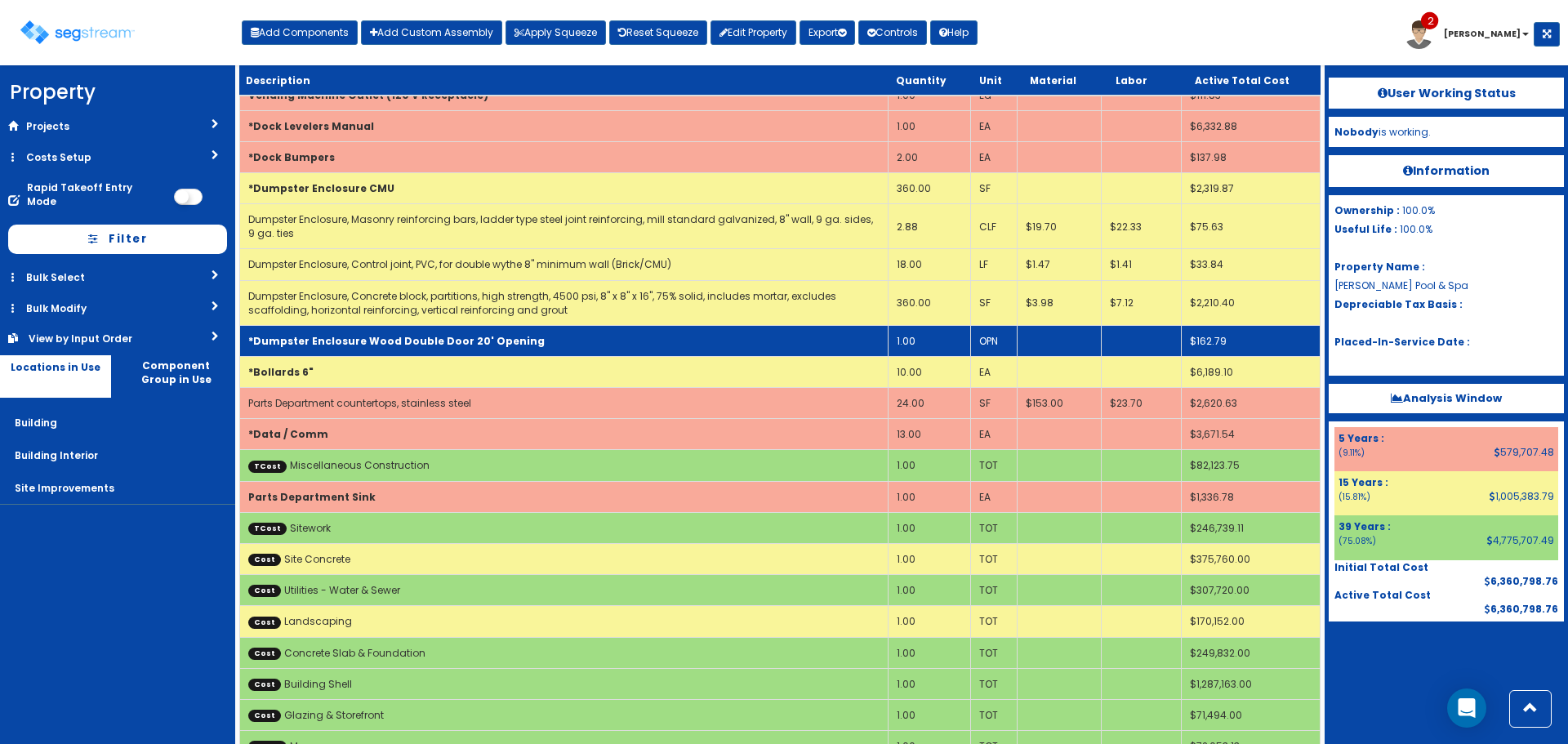
click at [483, 340] on b "*Dumpster Enclosure Wood Double Door 20' Opening" at bounding box center [396, 341] width 297 height 14
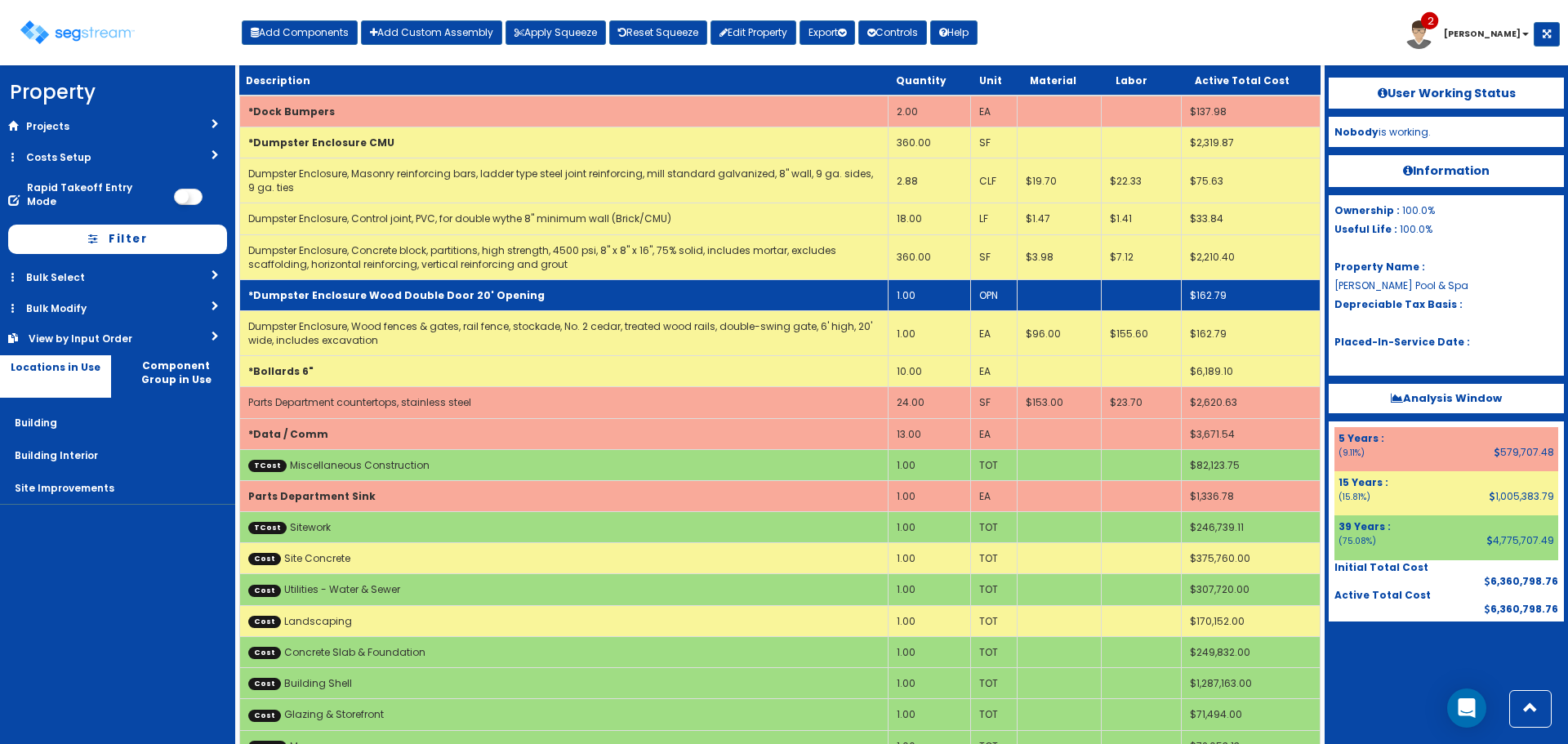
click at [485, 302] on b "*Dumpster Enclosure Wood Double Door 20' Opening" at bounding box center [396, 295] width 297 height 14
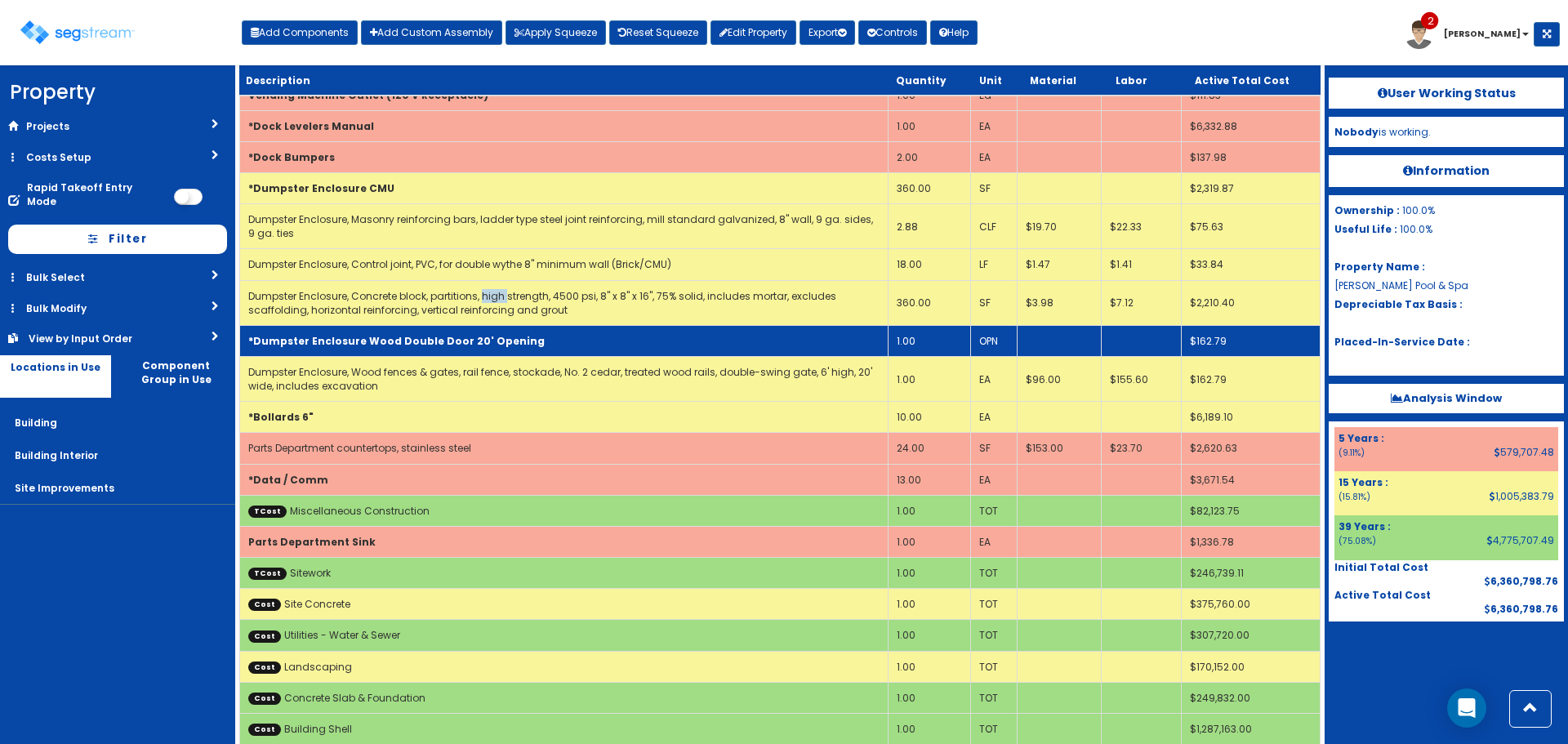
click at [485, 302] on link "Dumpster Enclosure, Concrete block, partitions, high strength, 4500 psi, 8" x 8…" at bounding box center [542, 303] width 588 height 28
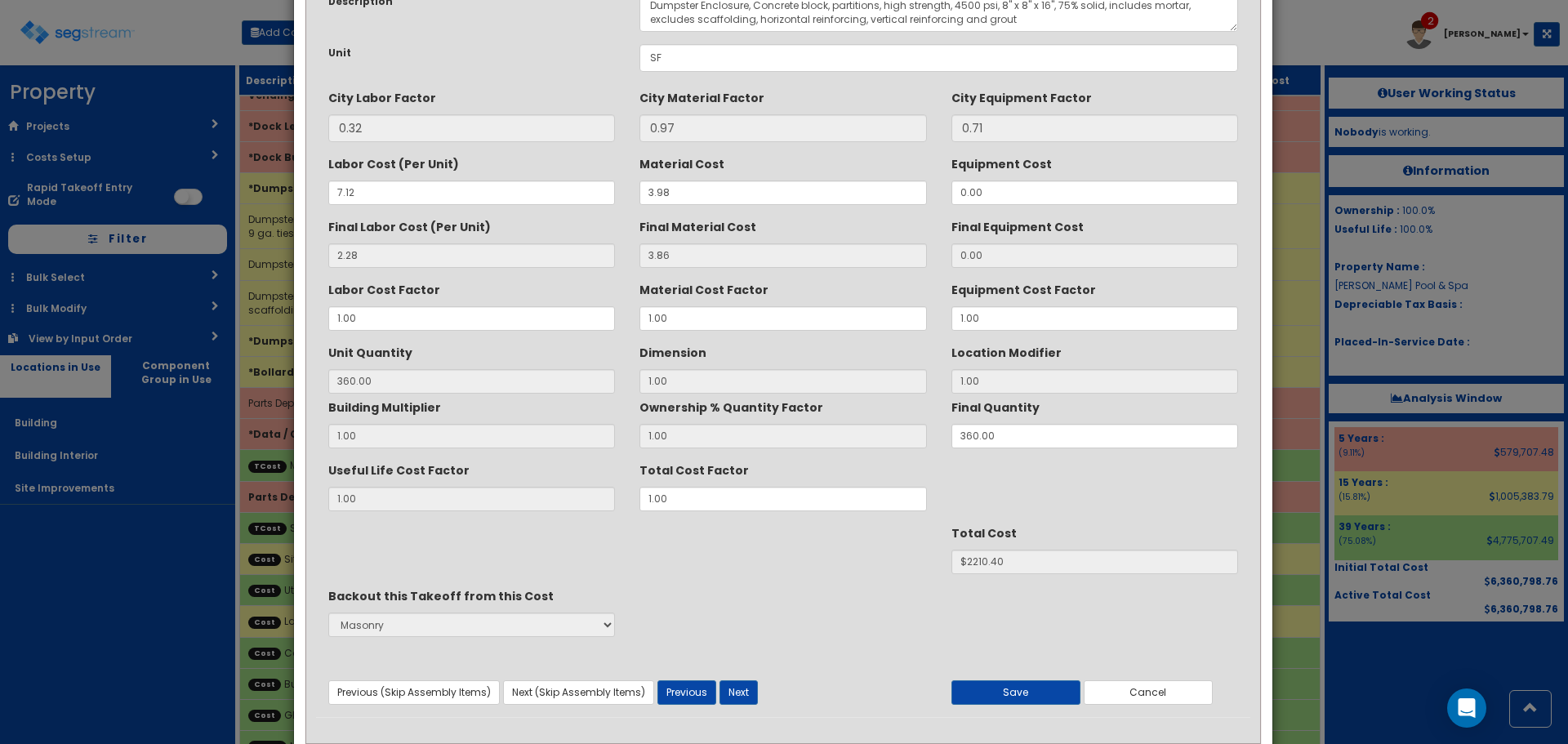
scroll to position [145, 0]
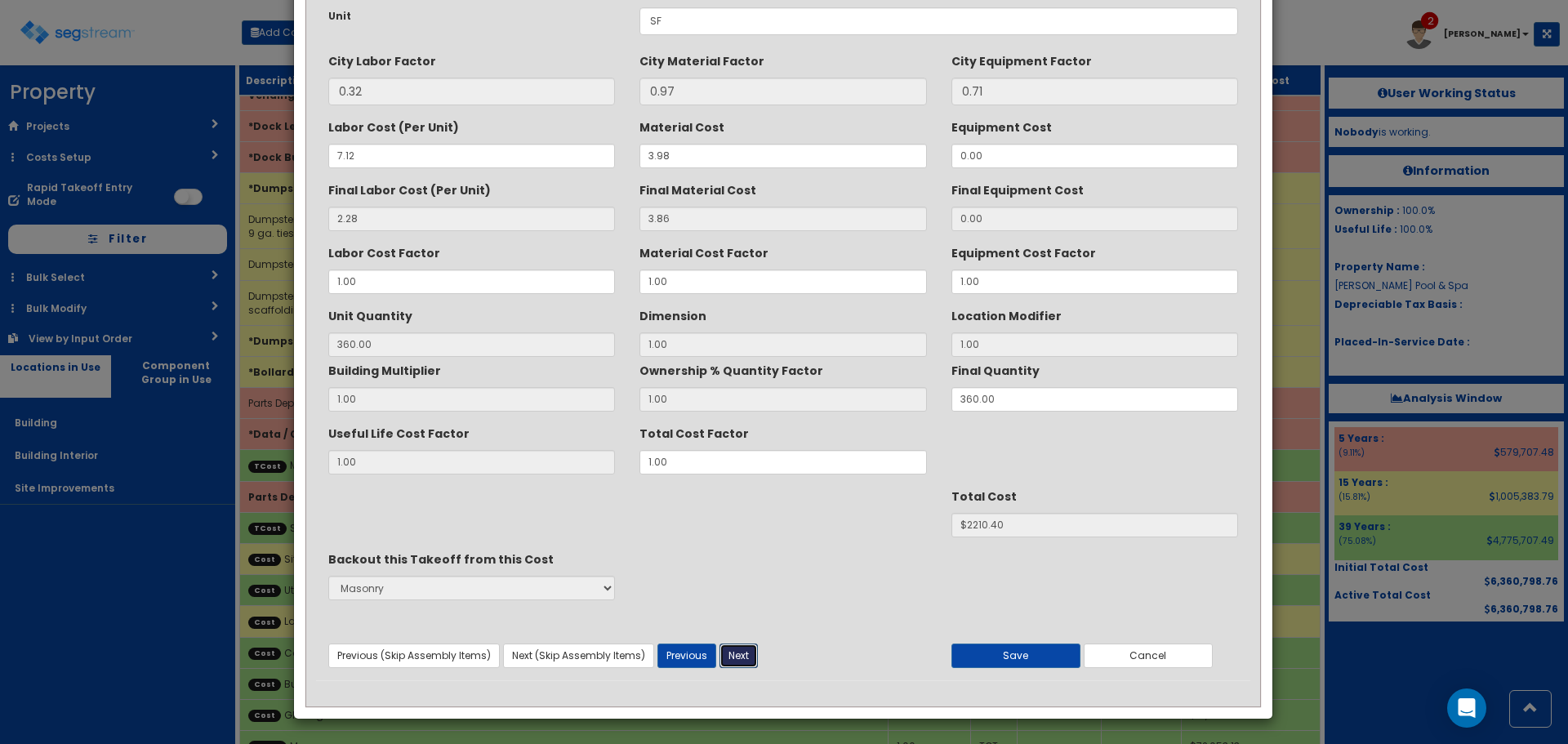
click at [729, 647] on button "Next" at bounding box center [738, 656] width 39 height 24
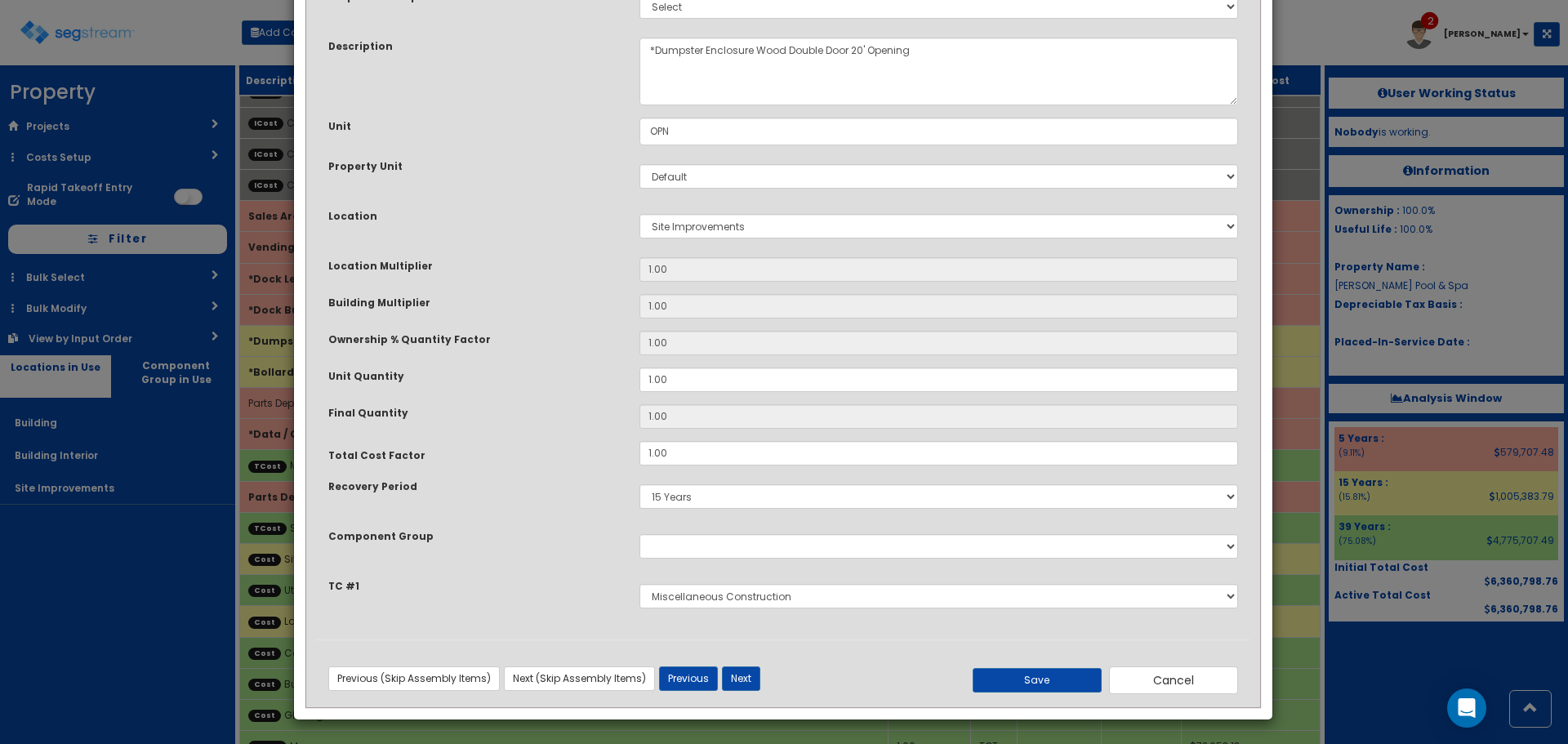
scroll to position [114, 0]
click at [714, 597] on select "Select Sitework Masonry Plumbing Electrical Mechanical Metal Stud / Gypsum Wall…" at bounding box center [939, 596] width 598 height 24
select select "5274269"
click at [640, 583] on select "Select Sitework Masonry Plumbing Electrical Mechanical Metal Stud / Gypsum Wall…" at bounding box center [939, 596] width 598 height 24
click at [1034, 678] on button "Save" at bounding box center [1036, 679] width 129 height 24
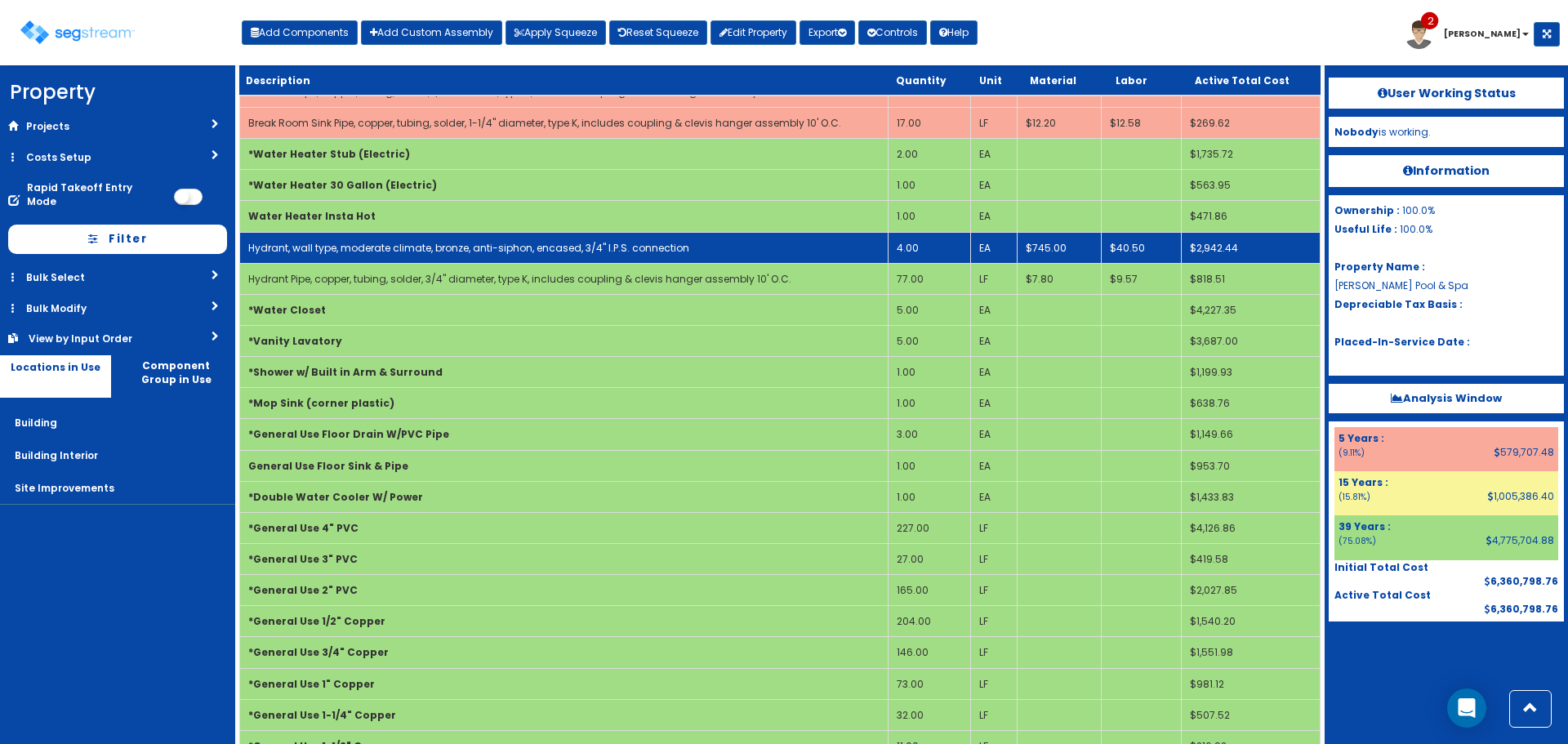
scroll to position [2757, 0]
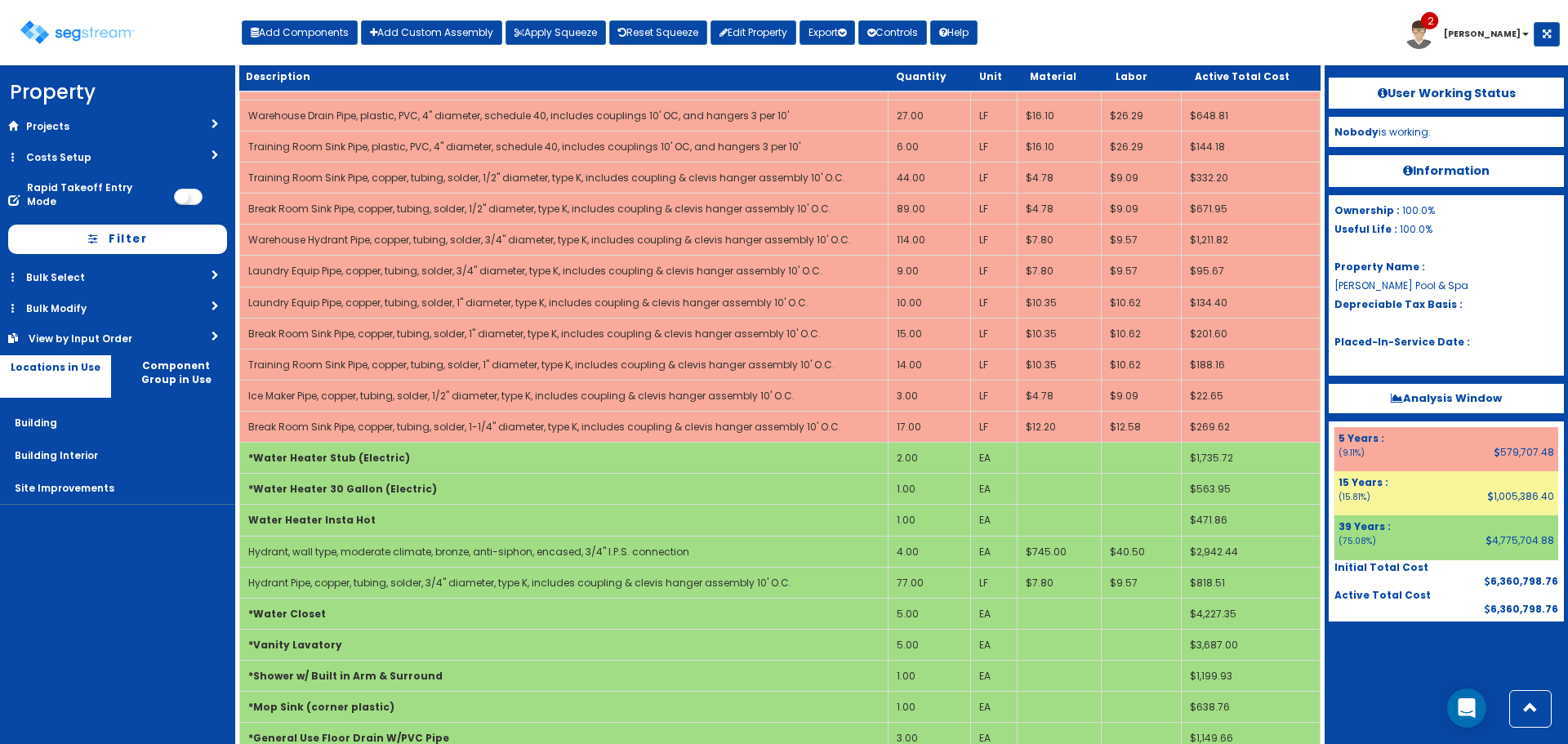
click at [1393, 399] on icon at bounding box center [1397, 397] width 12 height 10
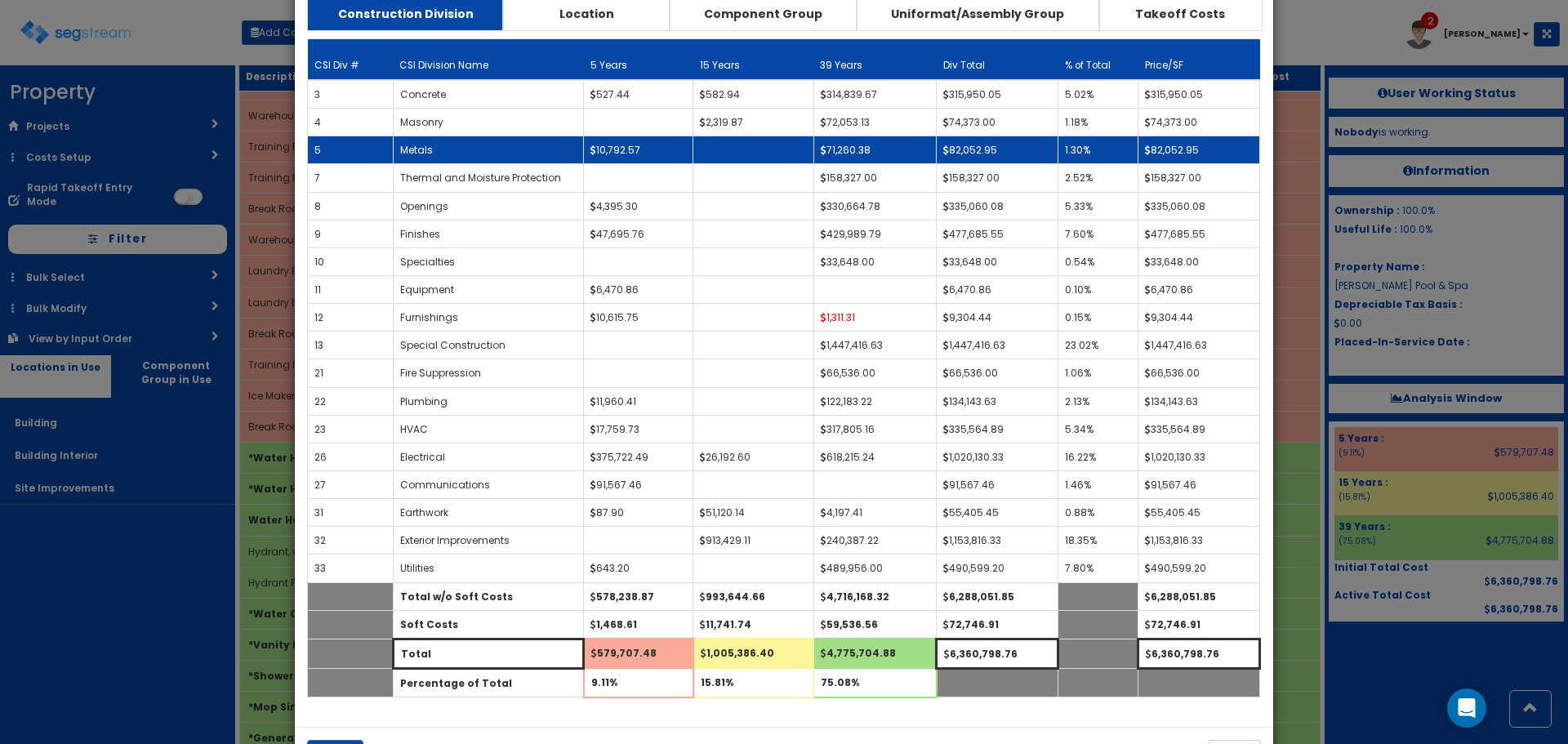
scroll to position [0, 0]
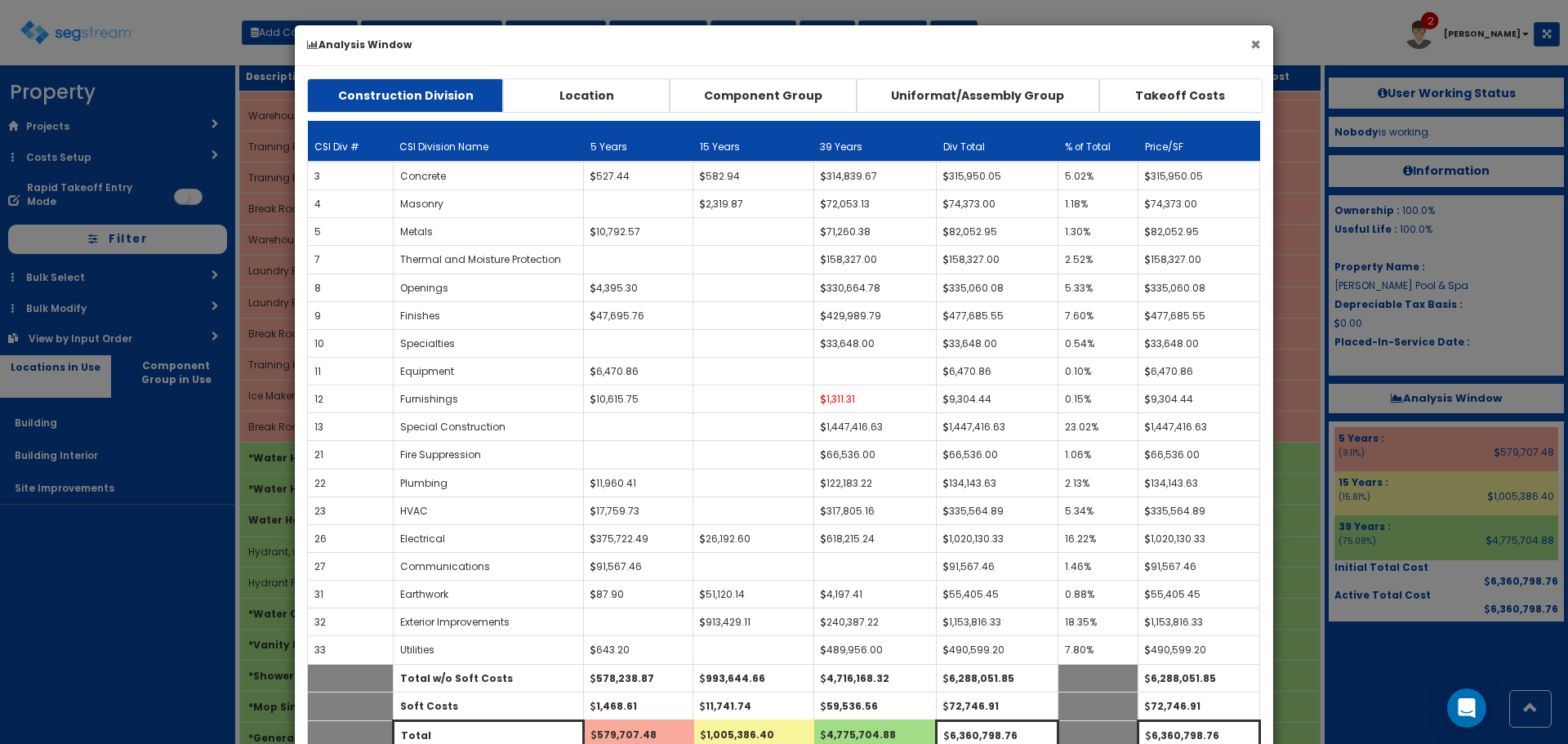
click at [1260, 46] on button "×" at bounding box center [1255, 44] width 10 height 17
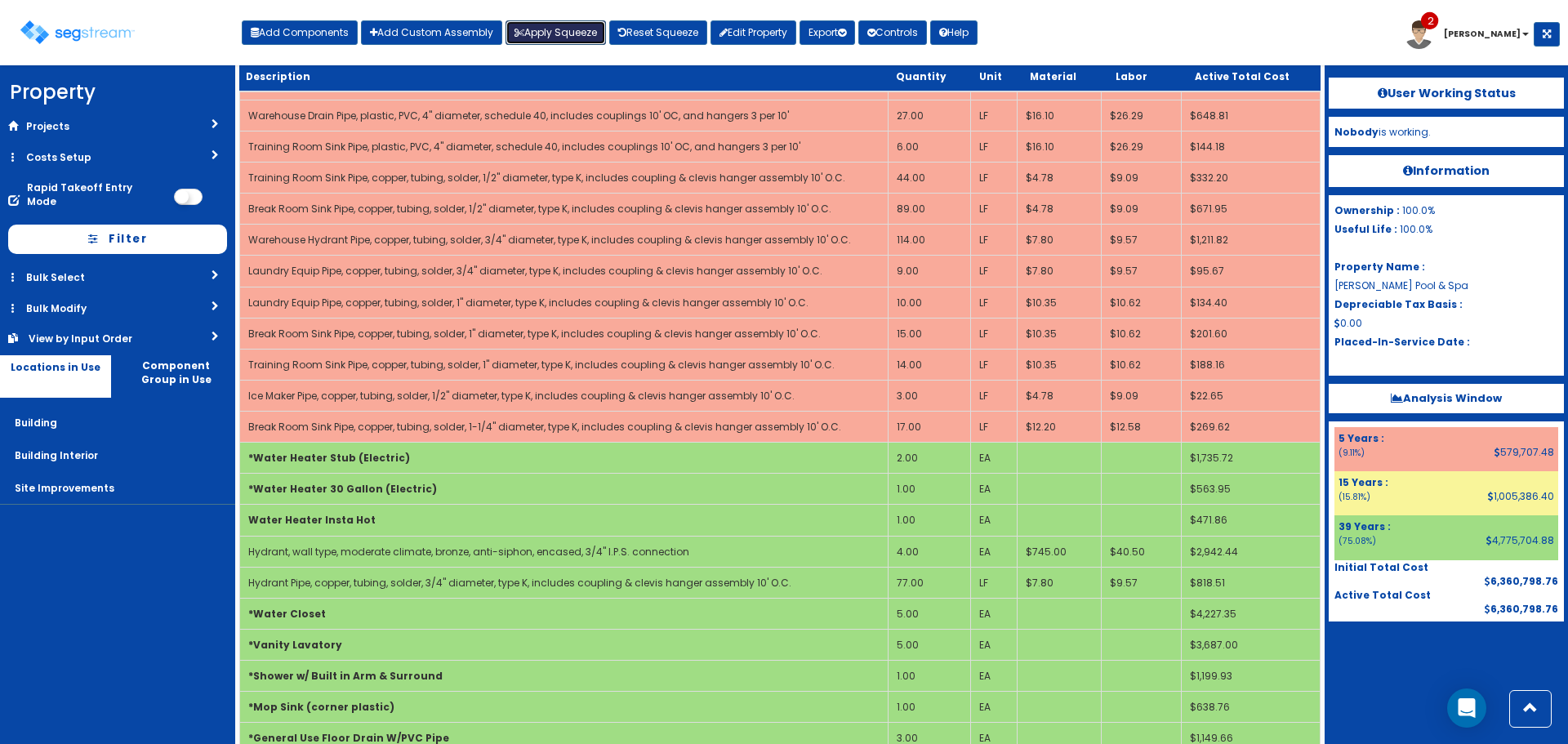
click at [592, 35] on button "Apply Squeeze" at bounding box center [555, 33] width 101 height 24
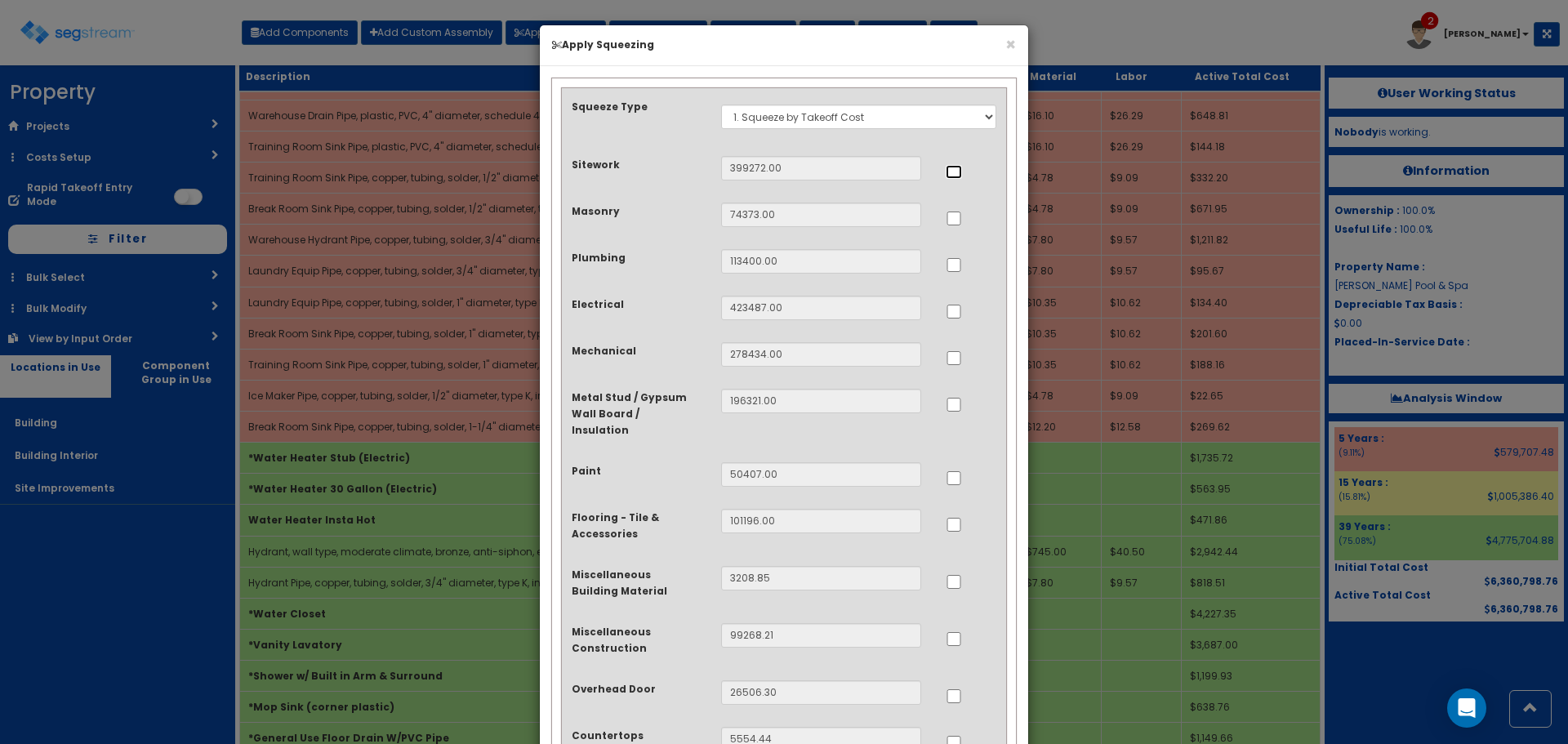
click at [955, 172] on input "..." at bounding box center [954, 172] width 16 height 14
checkbox input "true"
click at [956, 266] on input "..." at bounding box center [954, 265] width 16 height 14
checkbox input "true"
click at [955, 312] on input "..." at bounding box center [954, 311] width 16 height 14
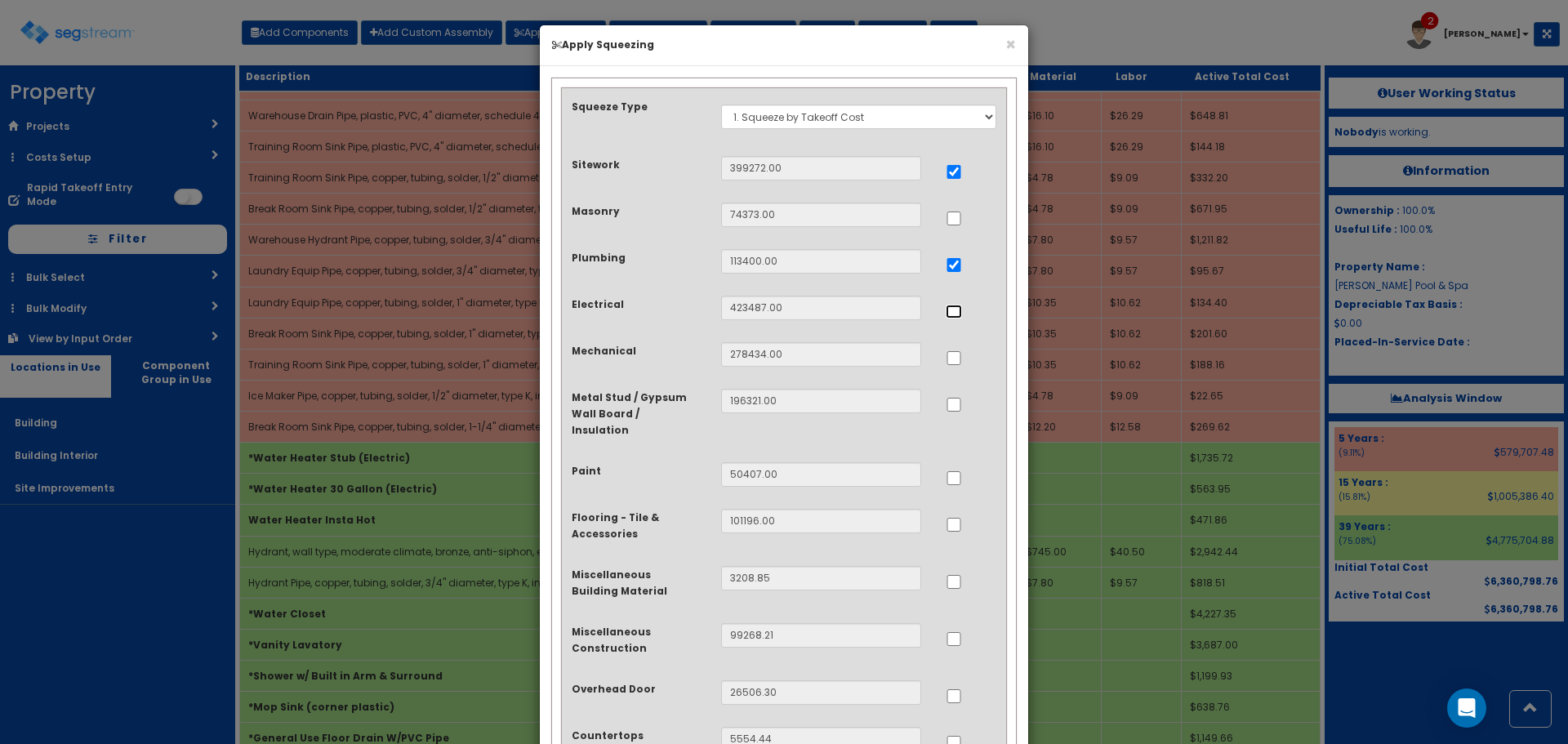
checkbox input "true"
click at [950, 357] on input "..." at bounding box center [954, 358] width 16 height 14
checkbox input "true"
click at [960, 736] on input "..." at bounding box center [954, 742] width 16 height 14
checkbox input "true"
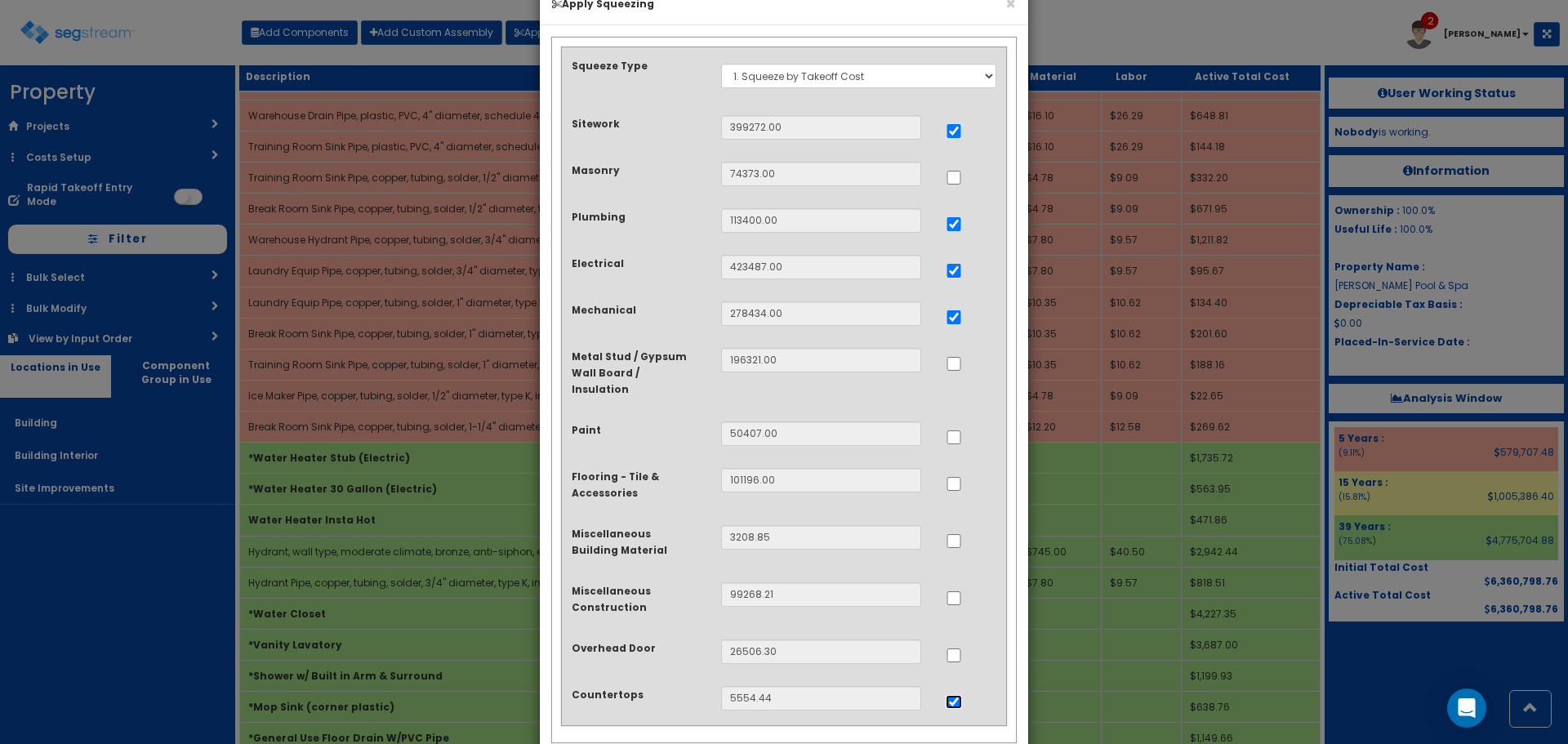
scroll to position [114, 0]
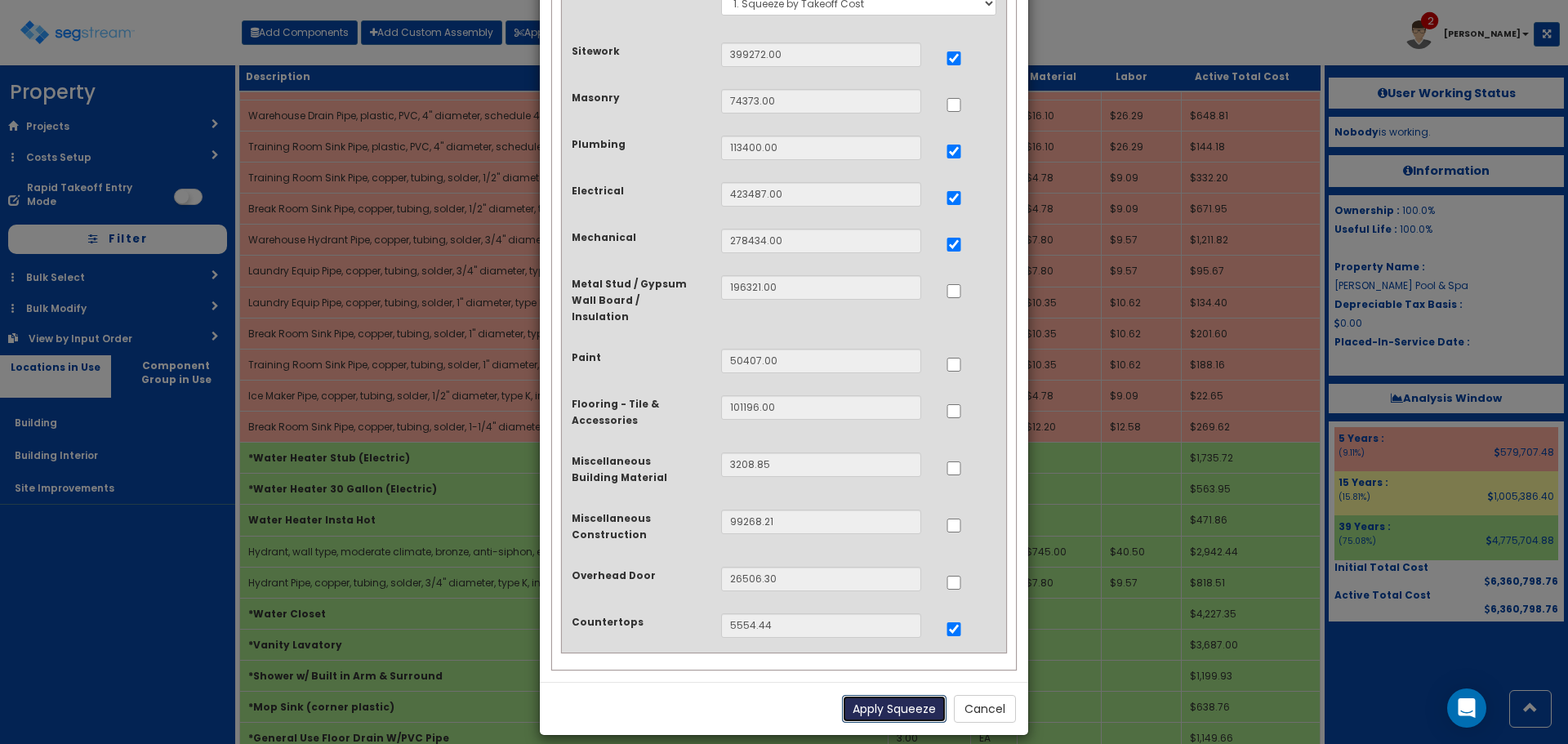
click at [872, 695] on button "Apply Squeeze" at bounding box center [893, 709] width 104 height 28
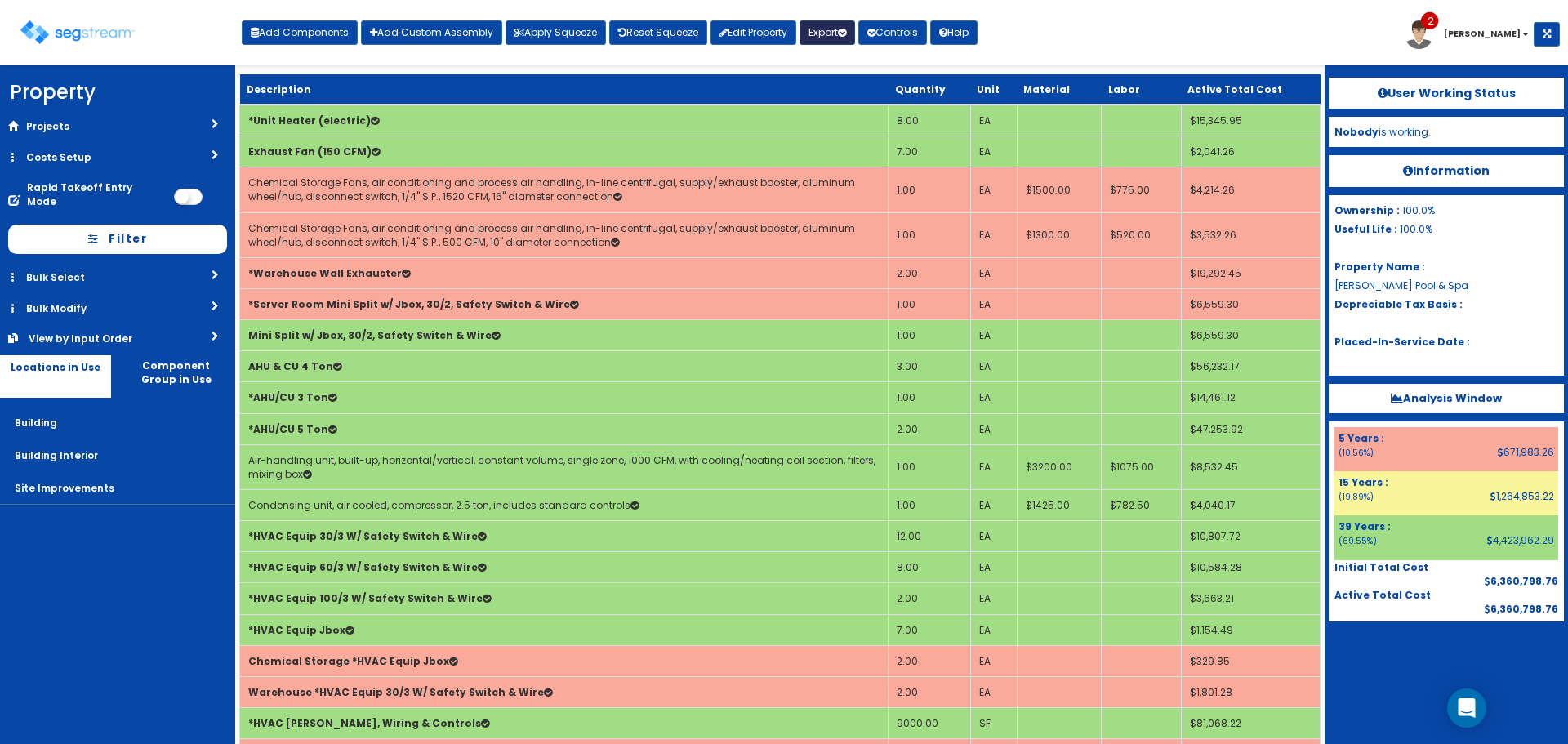
click at [823, 35] on button "Export" at bounding box center [827, 33] width 55 height 24
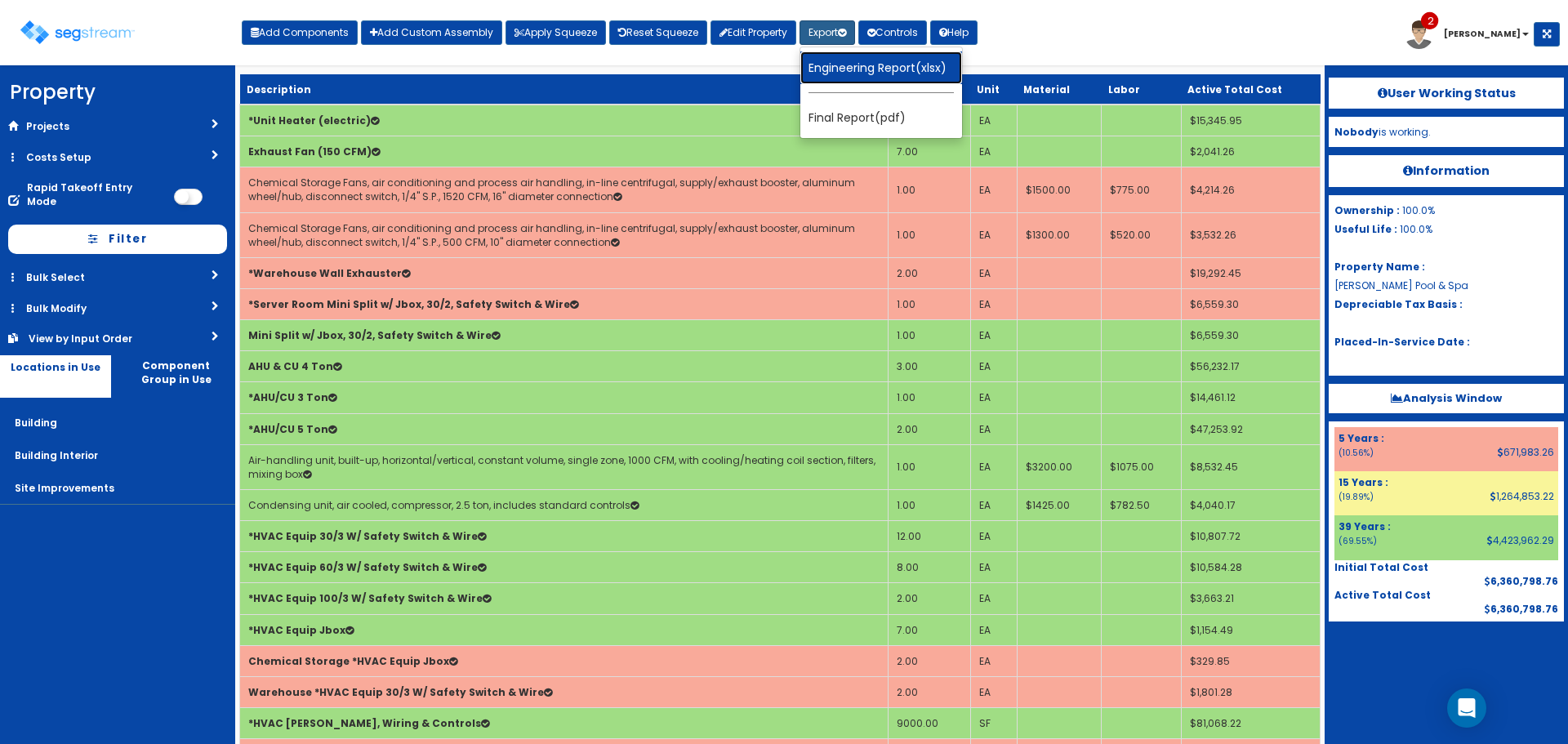
click at [841, 73] on link "Engineering Report(xlsx)" at bounding box center [881, 68] width 162 height 33
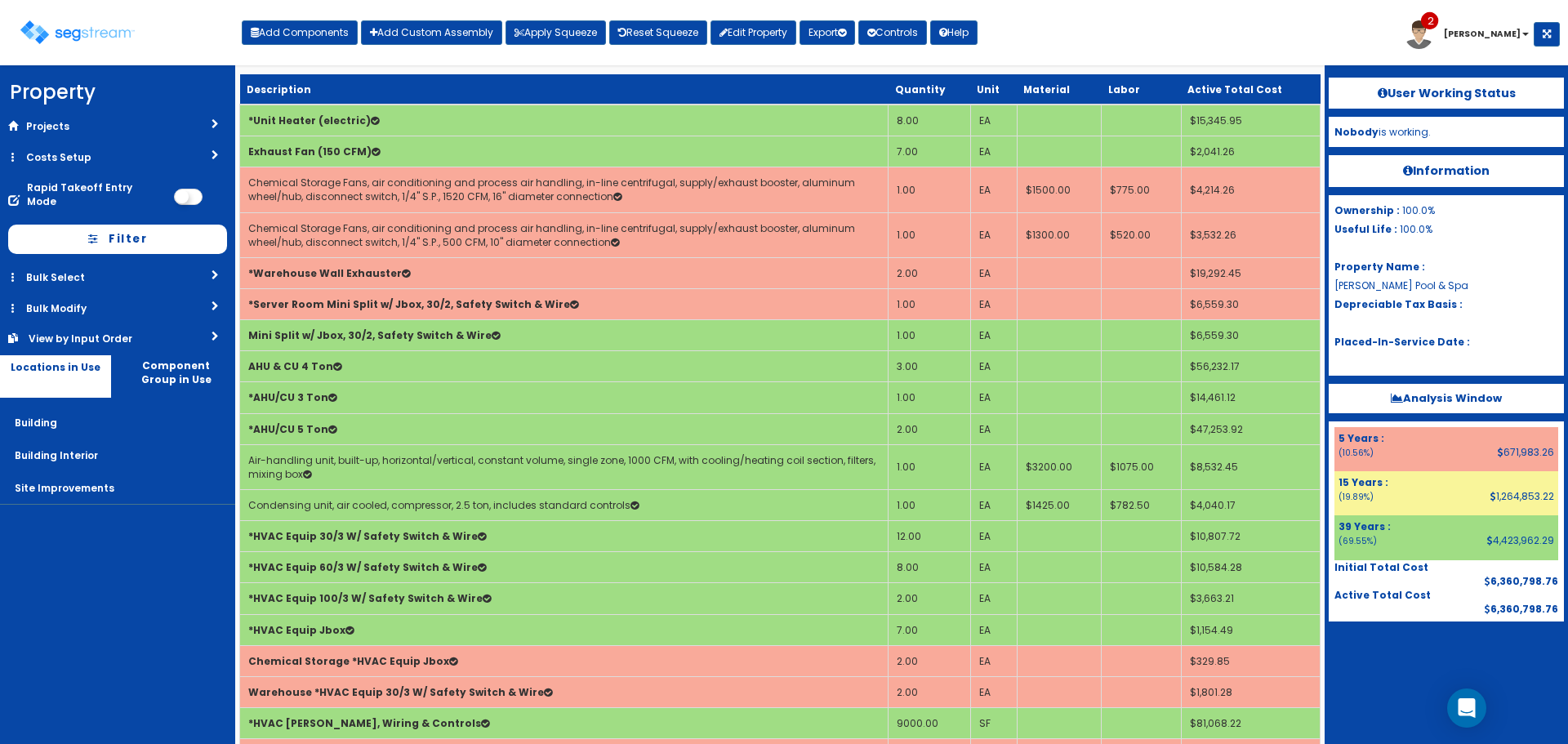
click at [1442, 395] on b "Analysis Window" at bounding box center [1447, 398] width 111 height 16
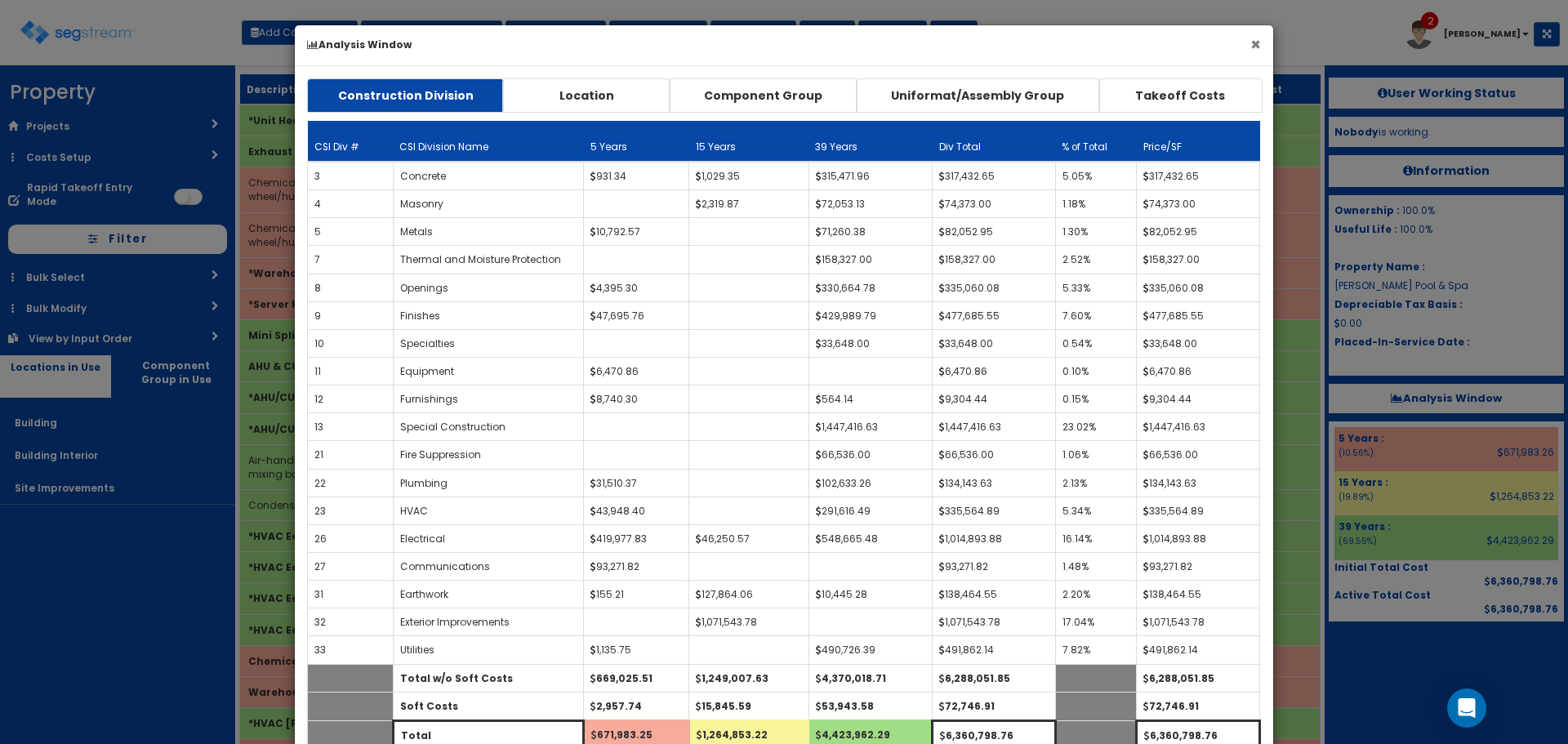
click at [1255, 50] on button "×" at bounding box center [1255, 44] width 10 height 17
